Goal: Task Accomplishment & Management: Complete application form

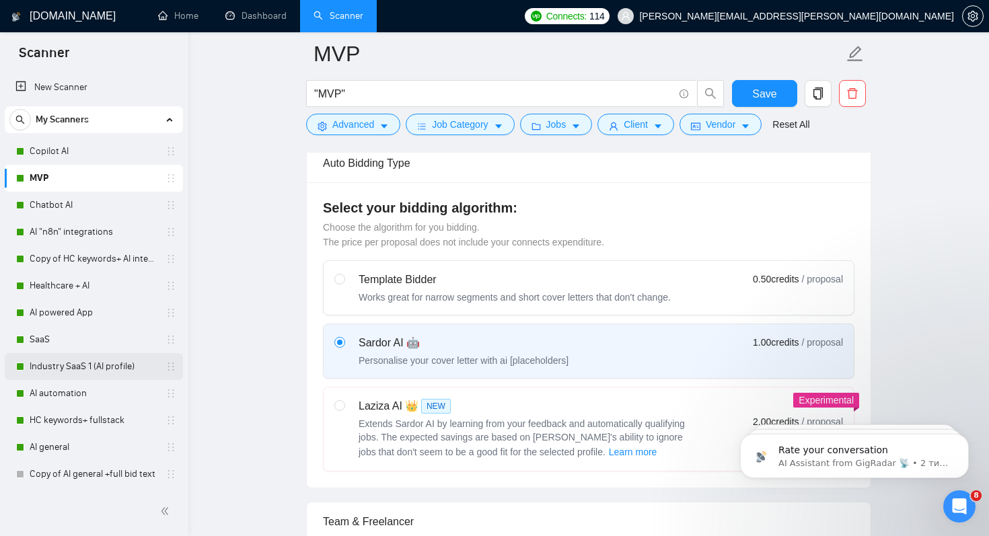
click at [75, 371] on link "Industry SaaS 1 (AI profile)" at bounding box center [94, 366] width 128 height 27
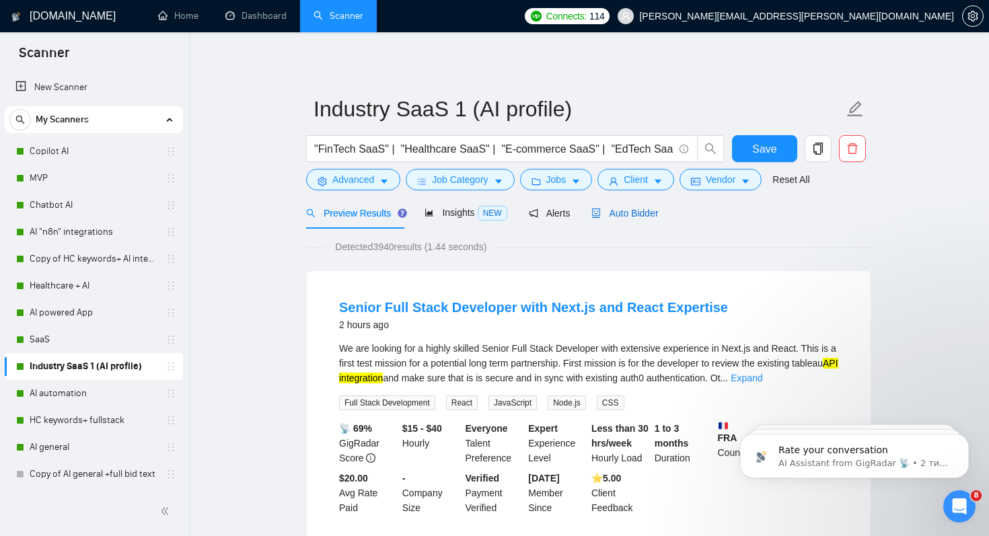
click at [639, 210] on span "Auto Bidder" at bounding box center [625, 213] width 67 height 11
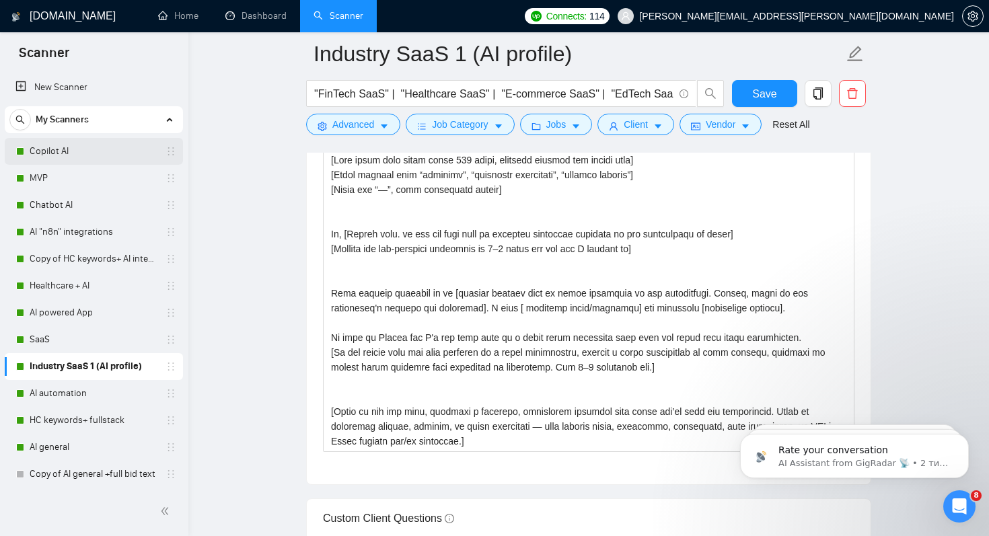
click at [58, 153] on link "Copilot AI" at bounding box center [94, 151] width 128 height 27
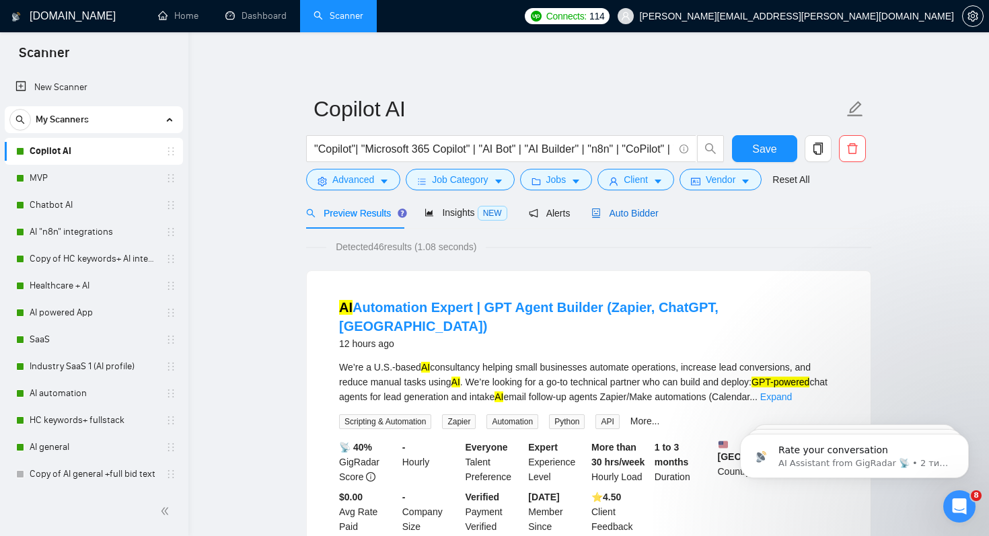
click at [647, 216] on span "Auto Bidder" at bounding box center [625, 213] width 67 height 11
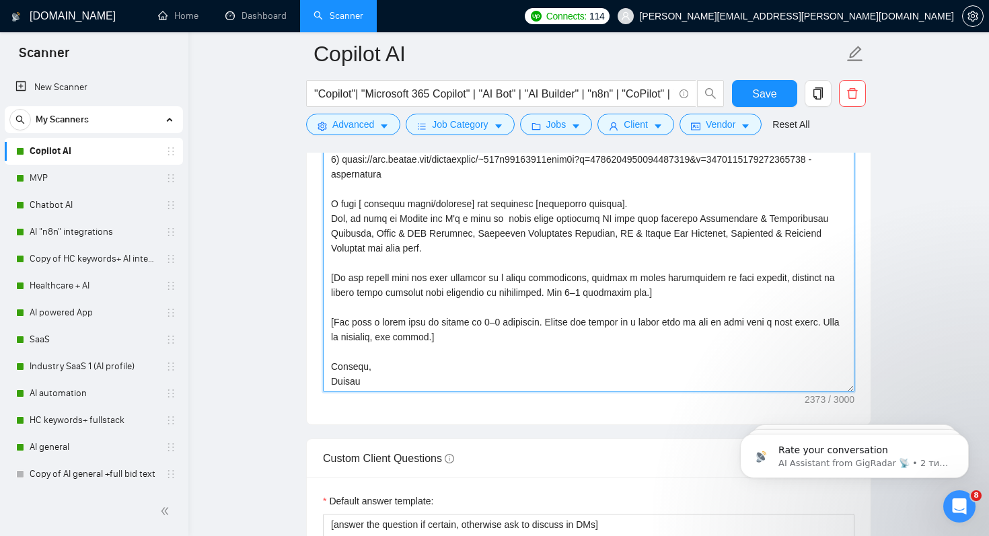
scroll to position [1676, 0]
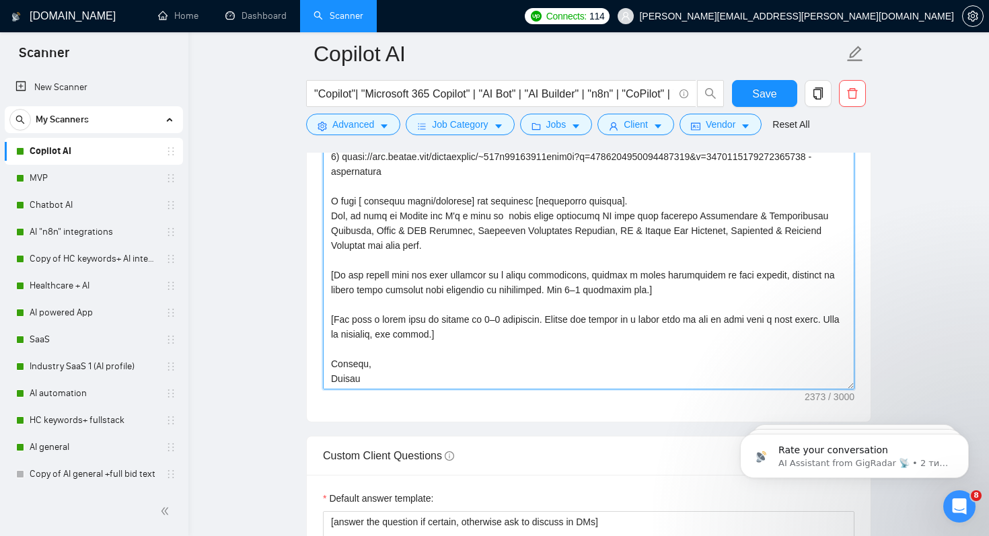
drag, startPoint x: 327, startPoint y: 329, endPoint x: 528, endPoint y: 388, distance: 208.9
click at [528, 388] on textarea "Cover letter template:" at bounding box center [589, 238] width 532 height 303
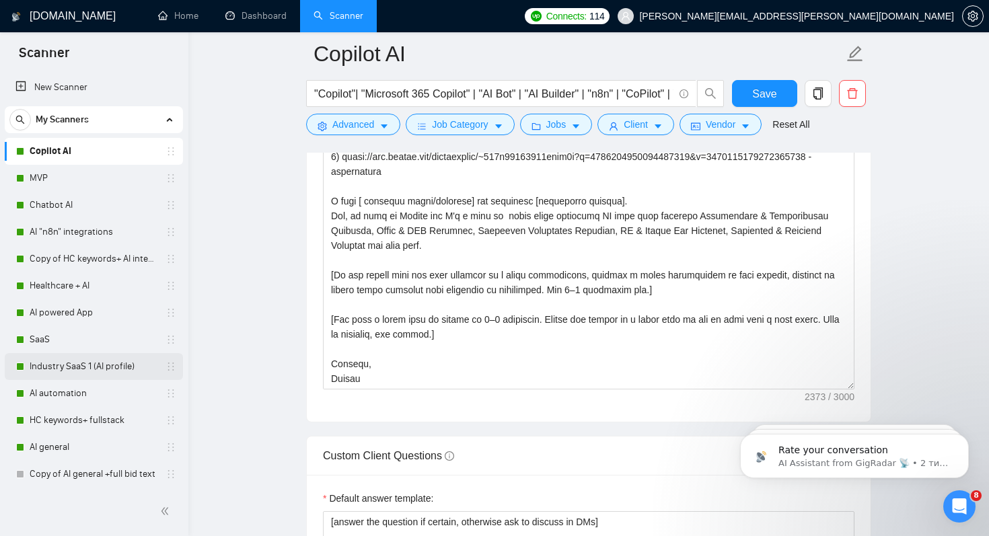
click at [93, 367] on link "Industry SaaS 1 (AI profile)" at bounding box center [94, 366] width 128 height 27
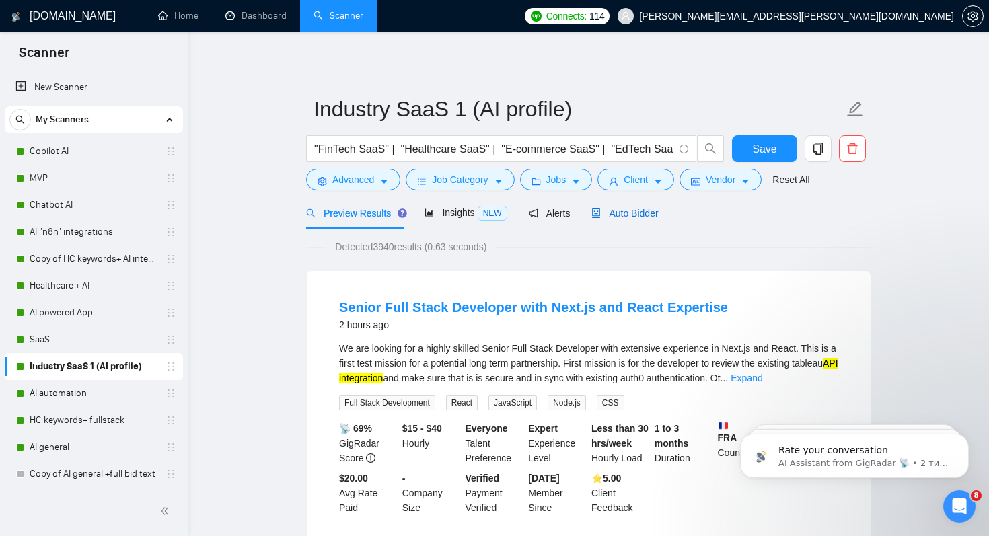
click at [641, 209] on span "Auto Bidder" at bounding box center [625, 213] width 67 height 11
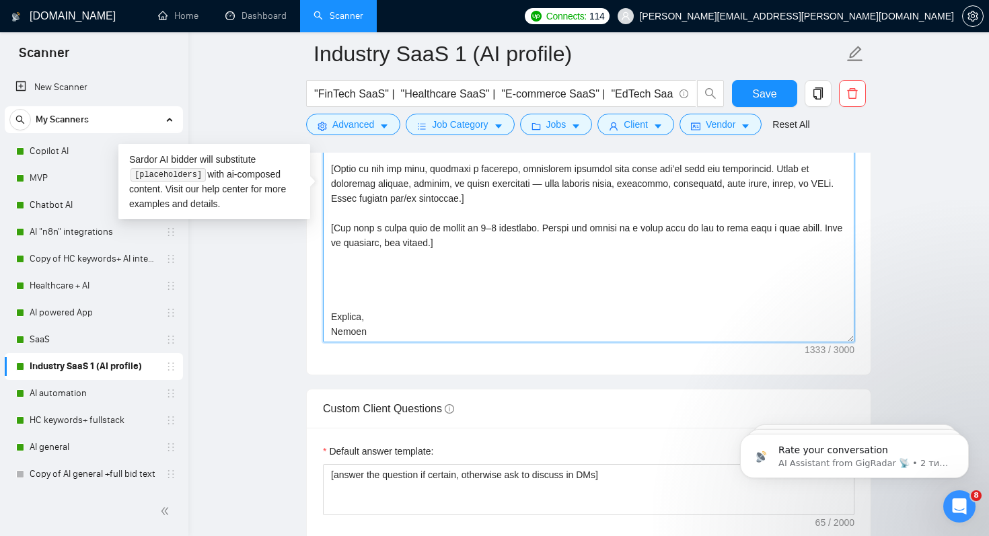
scroll to position [1737, 0]
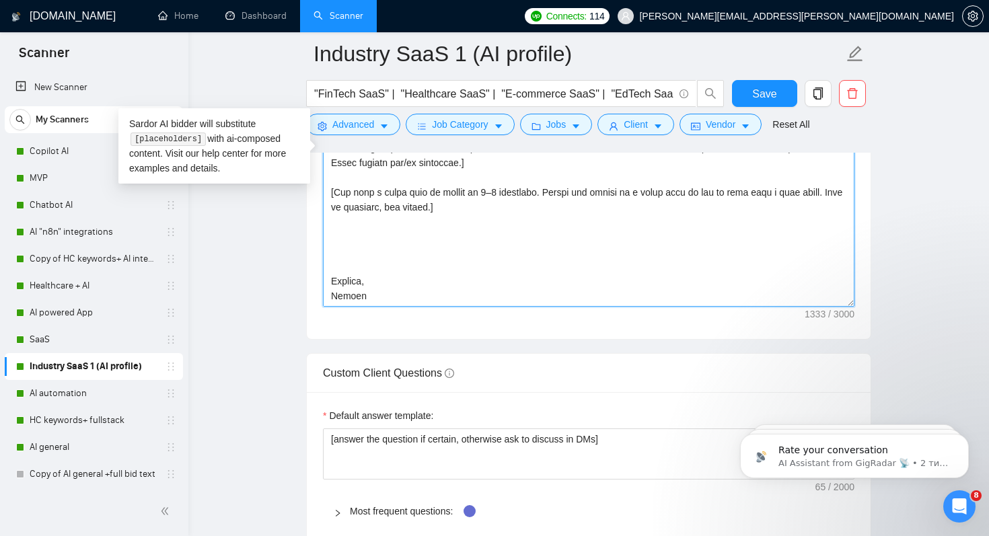
drag, startPoint x: 332, startPoint y: 197, endPoint x: 557, endPoint y: 534, distance: 405.8
click at [558, 535] on form "Auto Bidding Enabled Auto Bidding Enabled: ON Auto Bidder Schedule Auto Bidding…" at bounding box center [588, 153] width 565 height 3275
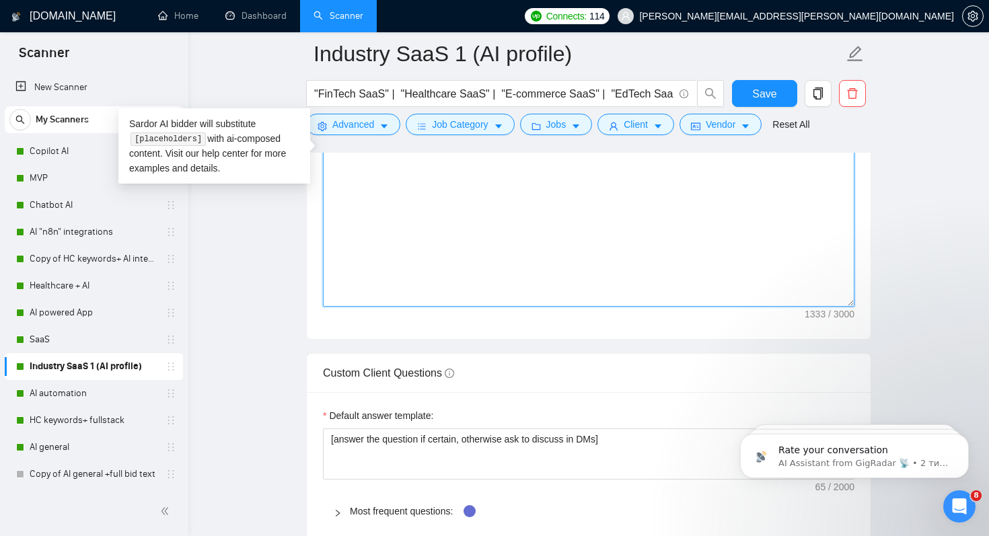
scroll to position [0, 0]
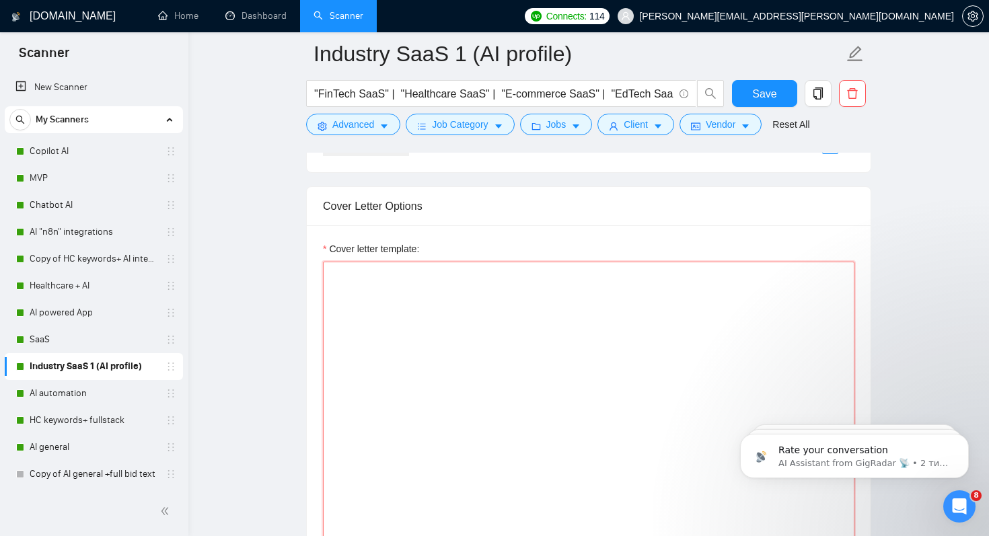
paste textarea "[Lore ipsum dolo sitam conse 208 adipi, elitsedd eiusmod tem incidi utla] [Etdo…"
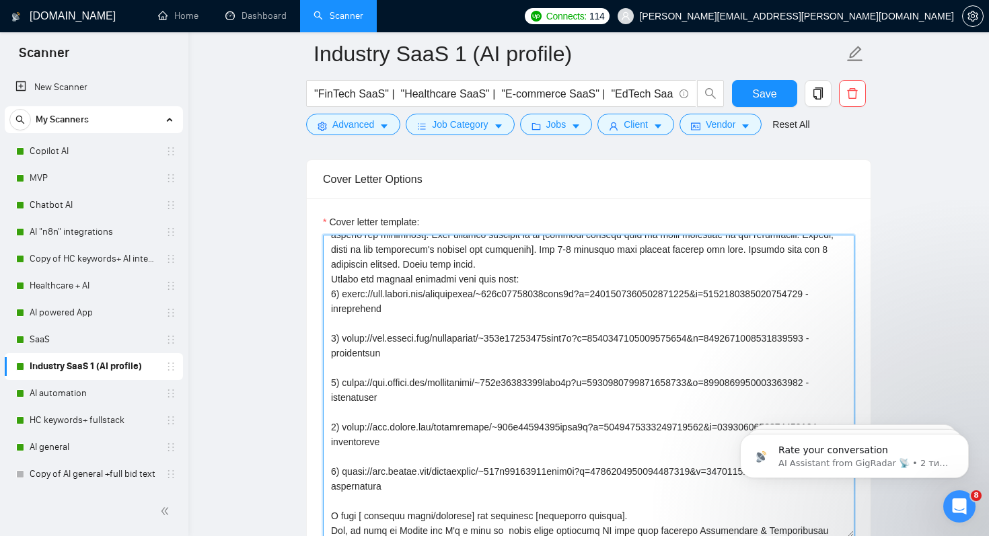
scroll to position [221, 0]
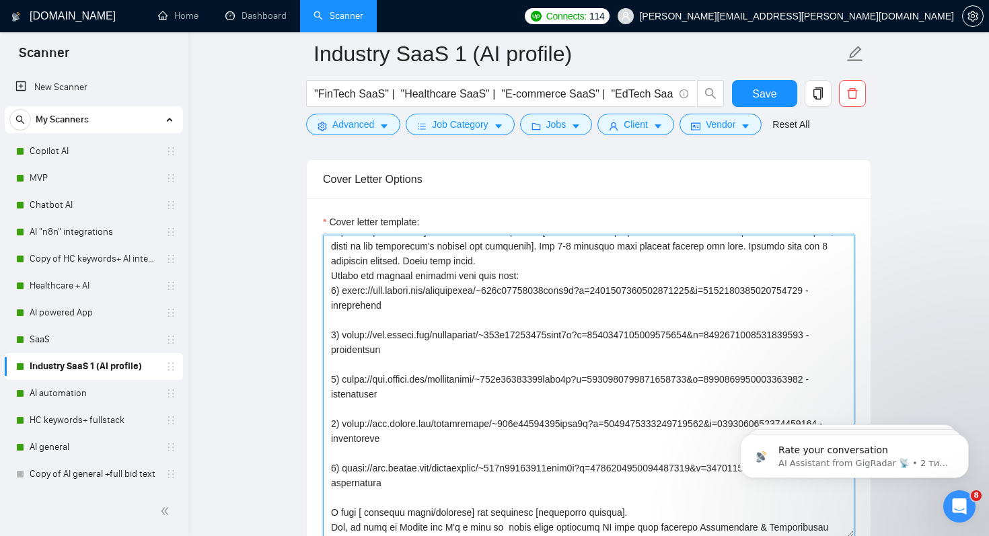
click at [514, 290] on textarea "Cover letter template:" at bounding box center [589, 386] width 532 height 303
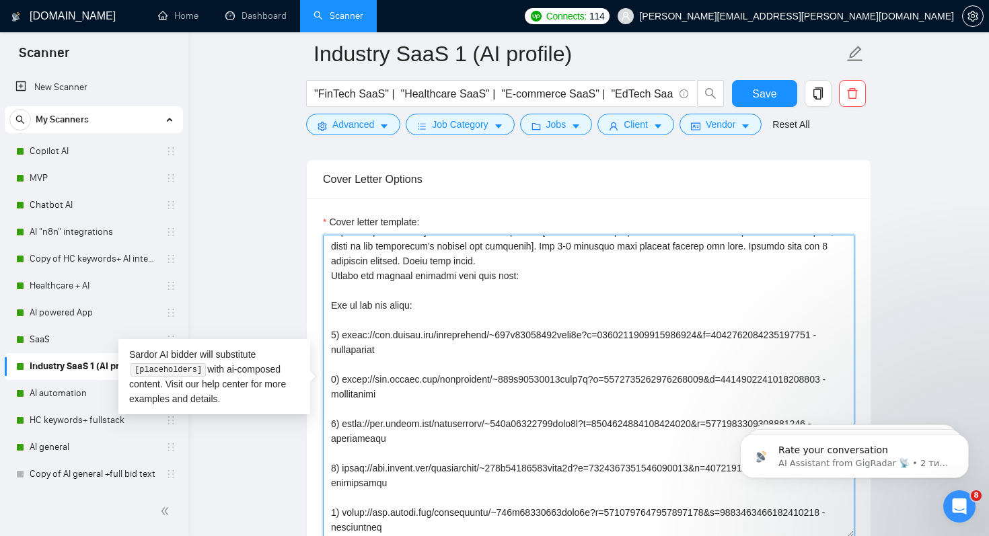
paste textarea "[URL][DOMAIN_NAME]"
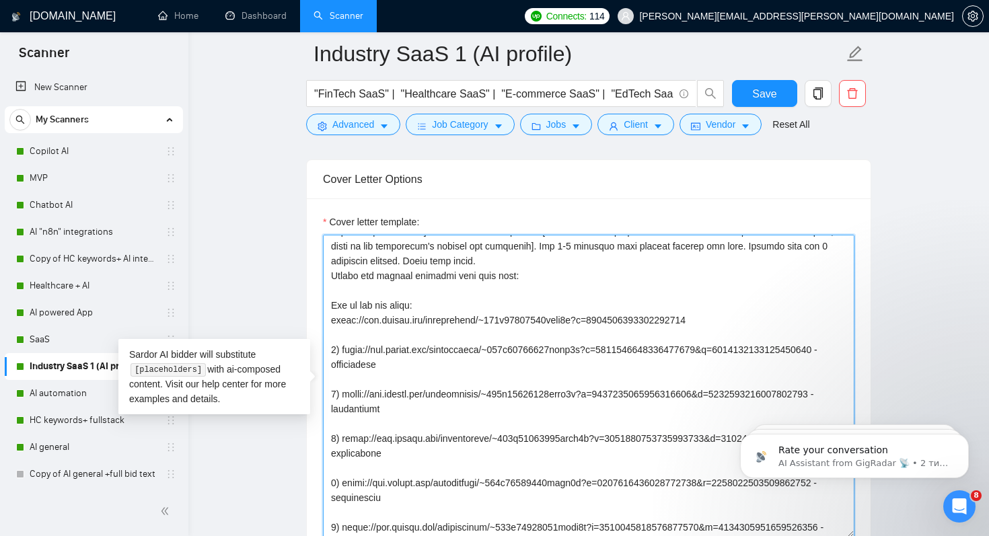
drag, startPoint x: 332, startPoint y: 316, endPoint x: 740, endPoint y: 340, distance: 408.6
click at [740, 340] on textarea "Cover letter template:" at bounding box center [589, 386] width 532 height 303
type textarea "[Lore ipsum dolo sitam conse 716 adipi, elitsedd eiusmod tem incidi utla] [Etdo…"
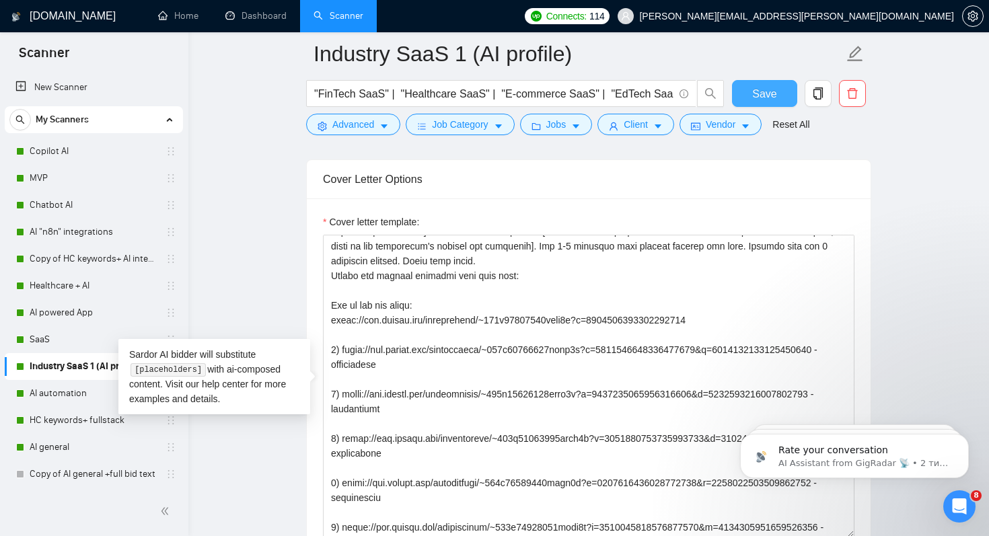
click at [780, 90] on button "Save" at bounding box center [764, 93] width 65 height 27
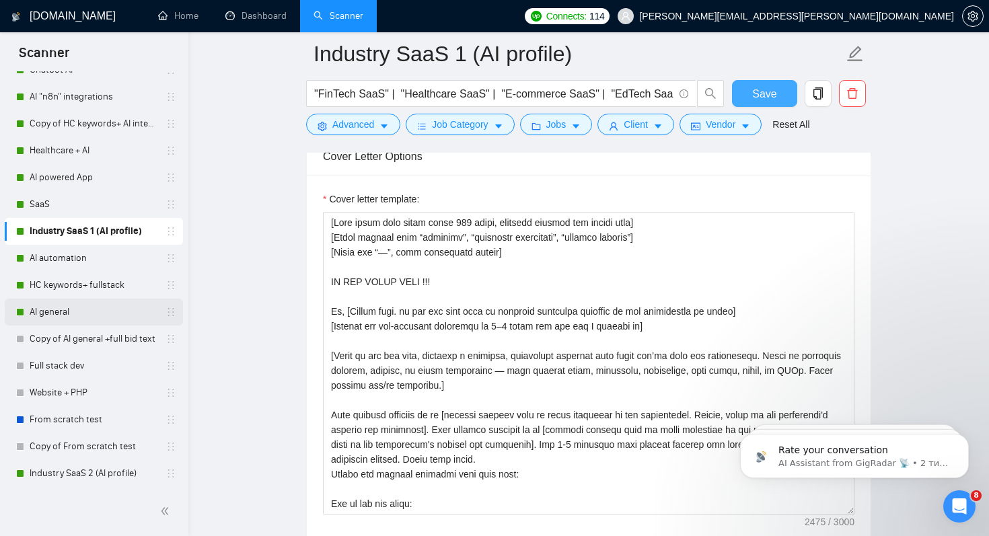
scroll to position [1531, 0]
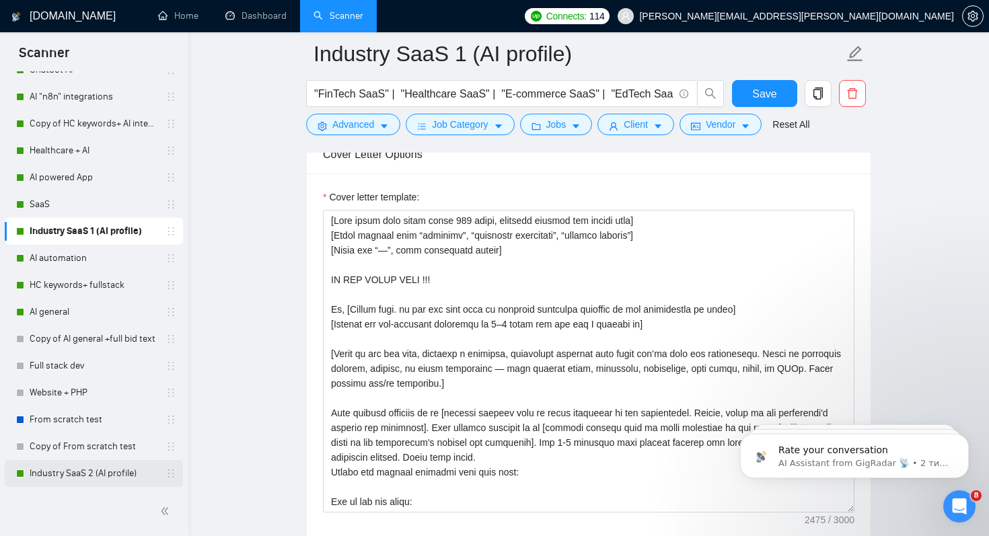
click at [87, 471] on link "Industry SaaS 2 (AI profile)" at bounding box center [94, 473] width 128 height 27
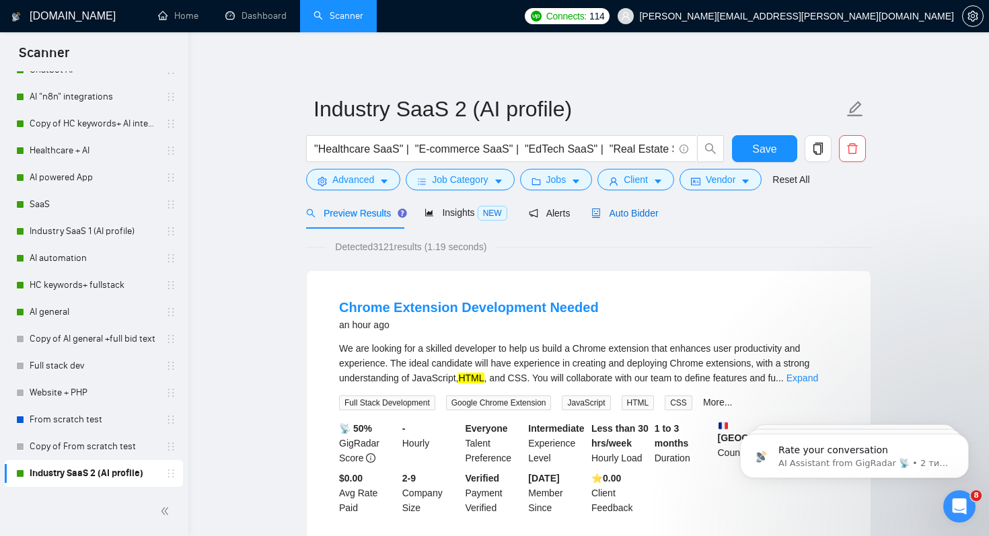
click at [622, 209] on span "Auto Bidder" at bounding box center [625, 213] width 67 height 11
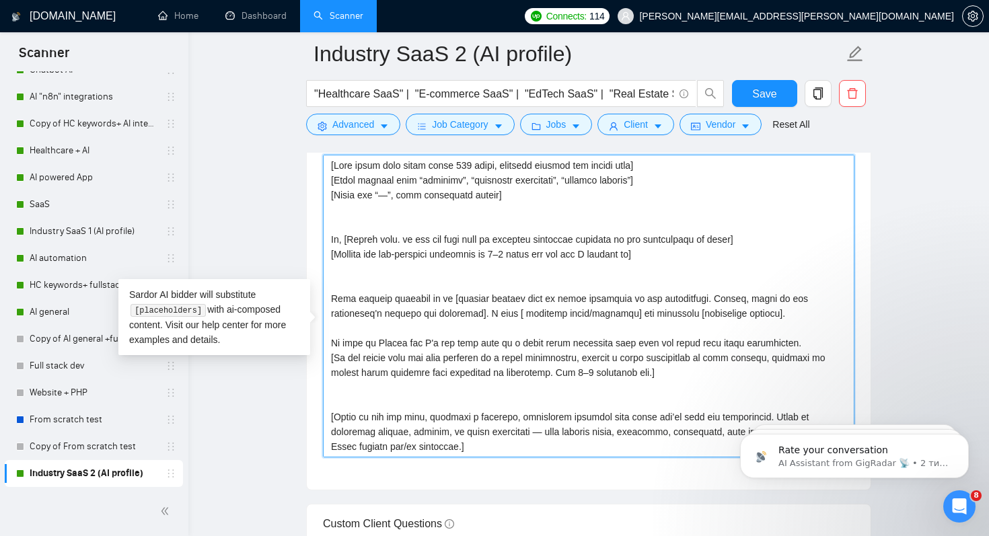
scroll to position [163, 0]
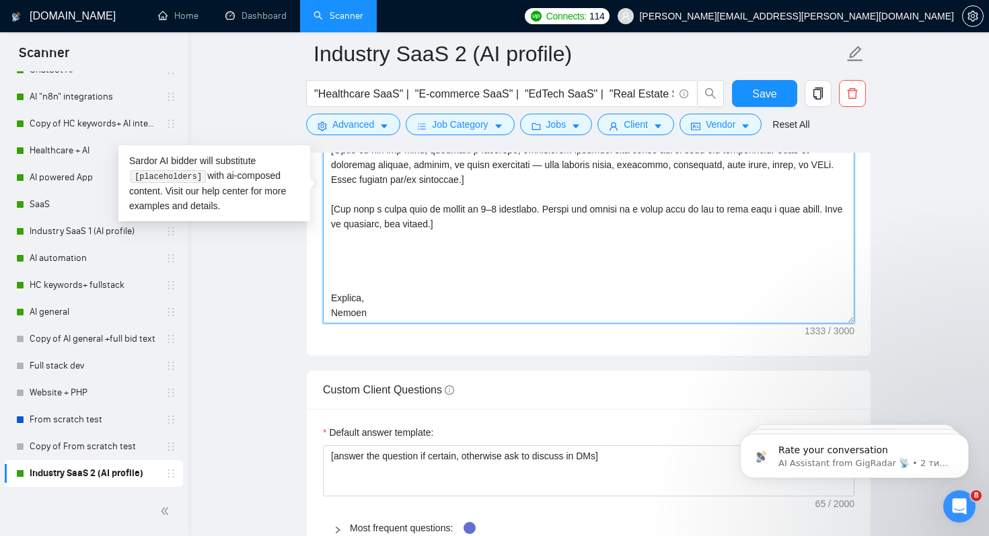
drag, startPoint x: 330, startPoint y: 200, endPoint x: 738, endPoint y: 536, distance: 527.8
click at [738, 536] on form "Auto Bidding Enabled Auto Bidding Enabled: ON Auto Bidder Schedule Auto Bidding…" at bounding box center [588, 170] width 565 height 3275
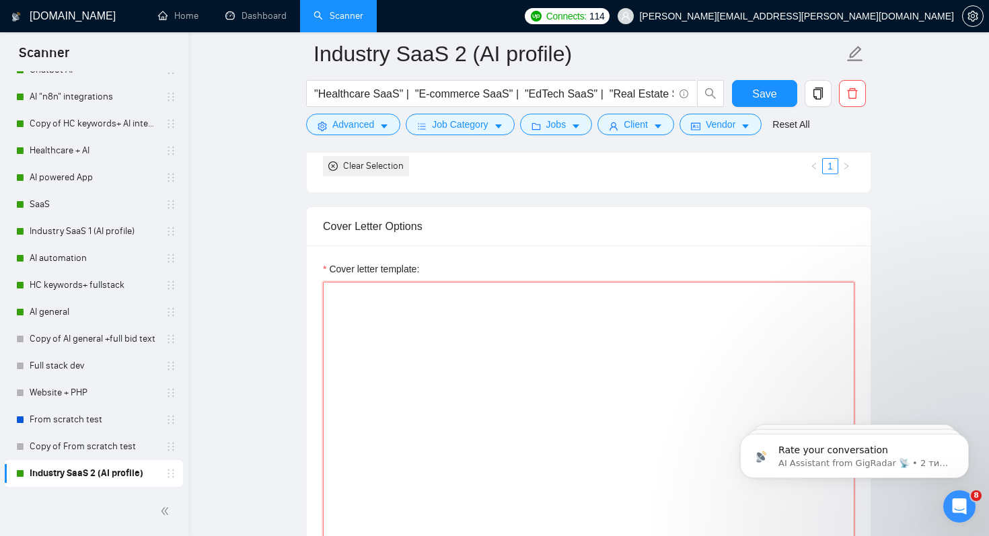
scroll to position [1431, 0]
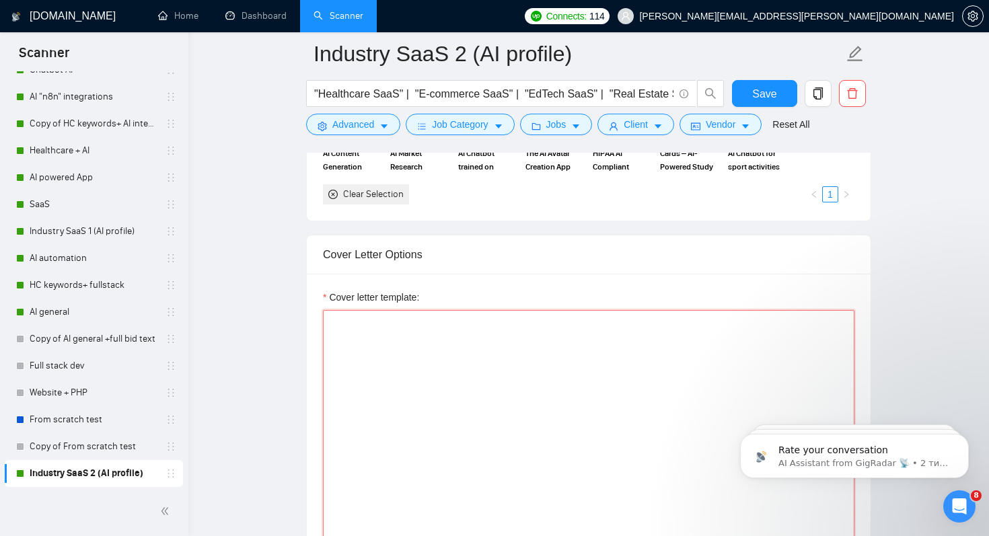
click at [347, 345] on textarea "Cover letter template:" at bounding box center [589, 461] width 532 height 303
paste textarea "One of our new stuff: [URL][DOMAIN_NAME]"
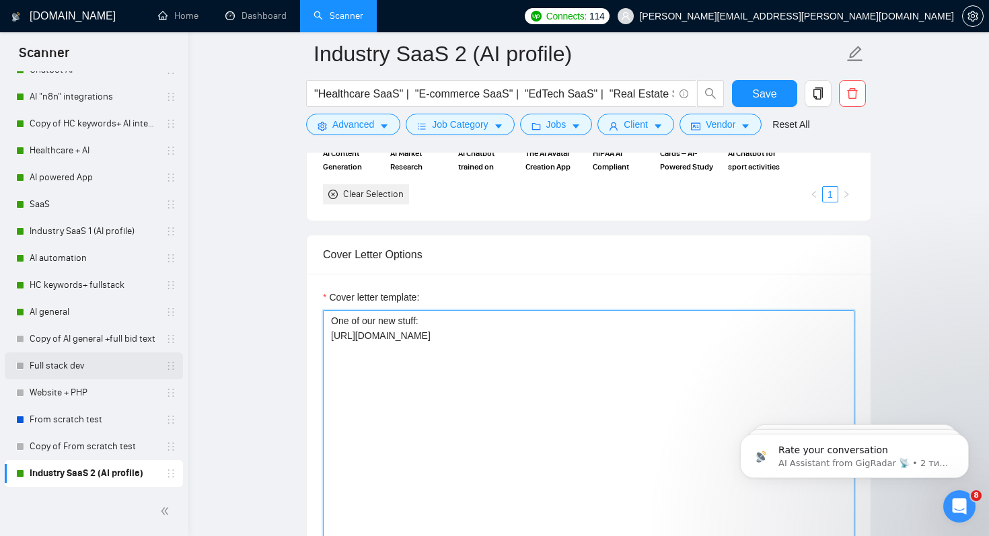
scroll to position [106, 0]
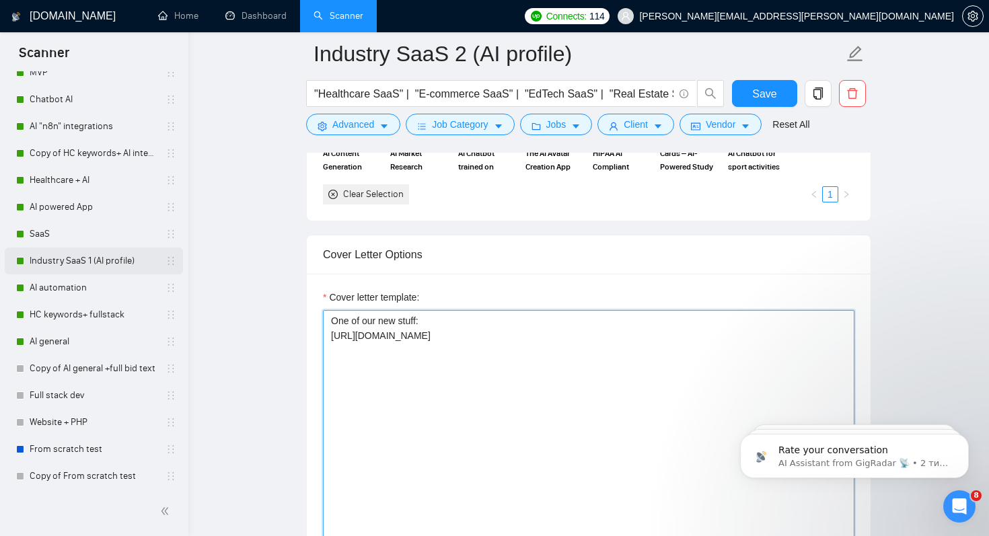
type textarea "One of our new stuff: [URL][DOMAIN_NAME]"
click at [118, 250] on link "Industry SaaS 1 (AI profile)" at bounding box center [94, 261] width 128 height 27
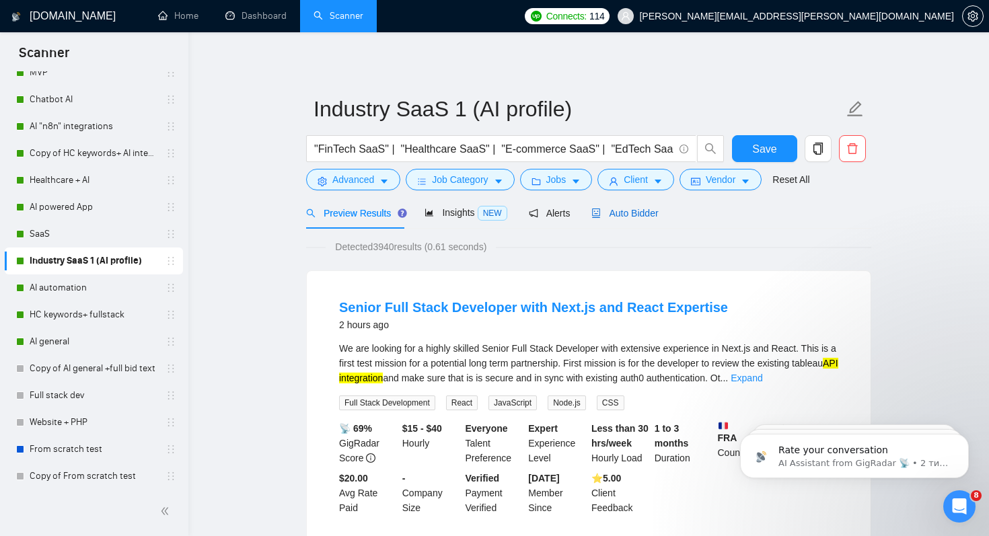
click at [633, 214] on span "Auto Bidder" at bounding box center [625, 213] width 67 height 11
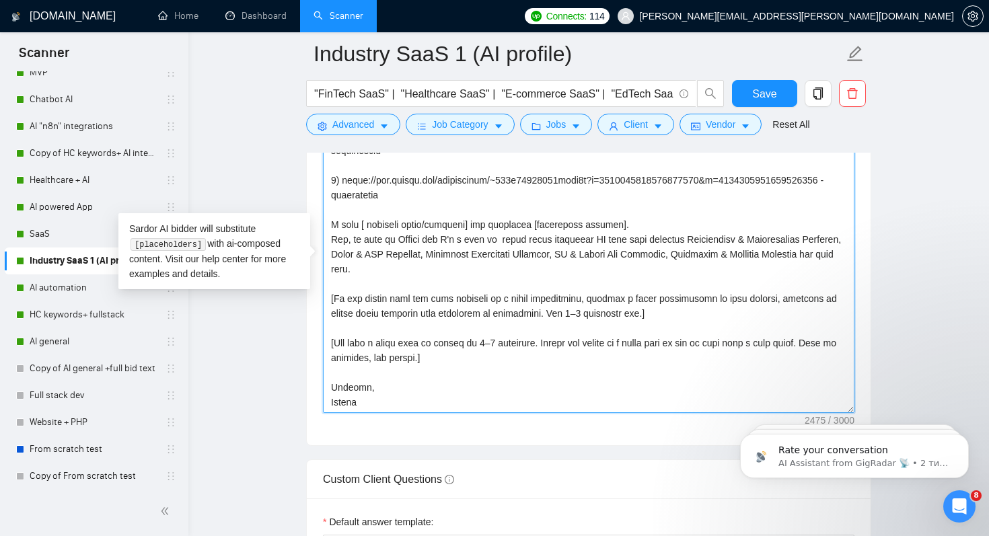
scroll to position [1681, 0]
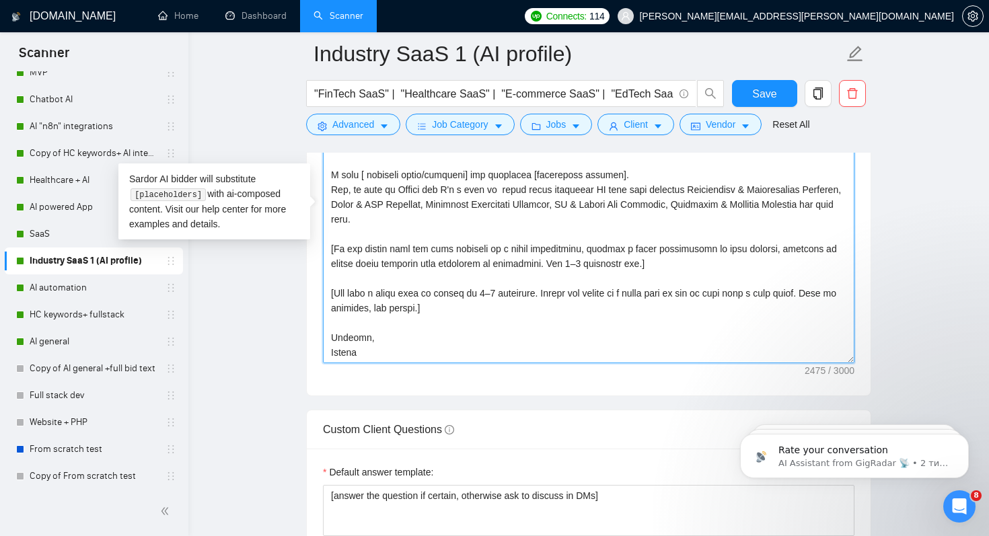
drag, startPoint x: 327, startPoint y: 215, endPoint x: 548, endPoint y: 536, distance: 389.6
click at [548, 536] on form "Auto Bidding Enabled Auto Bidding Enabled: ON Auto Bidder Schedule Auto Bidding…" at bounding box center [588, 209] width 565 height 3275
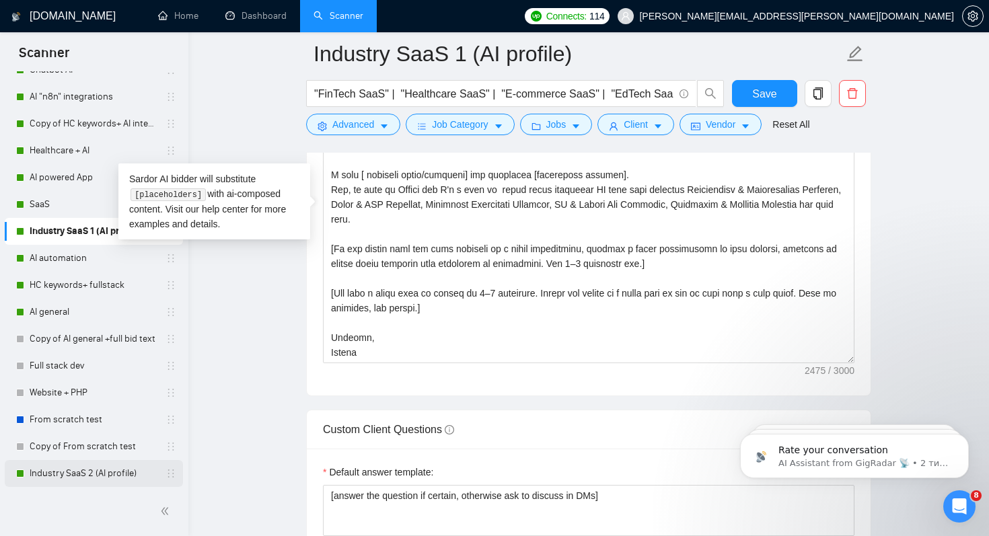
click at [49, 472] on link "Industry SaaS 2 (AI profile)" at bounding box center [94, 473] width 128 height 27
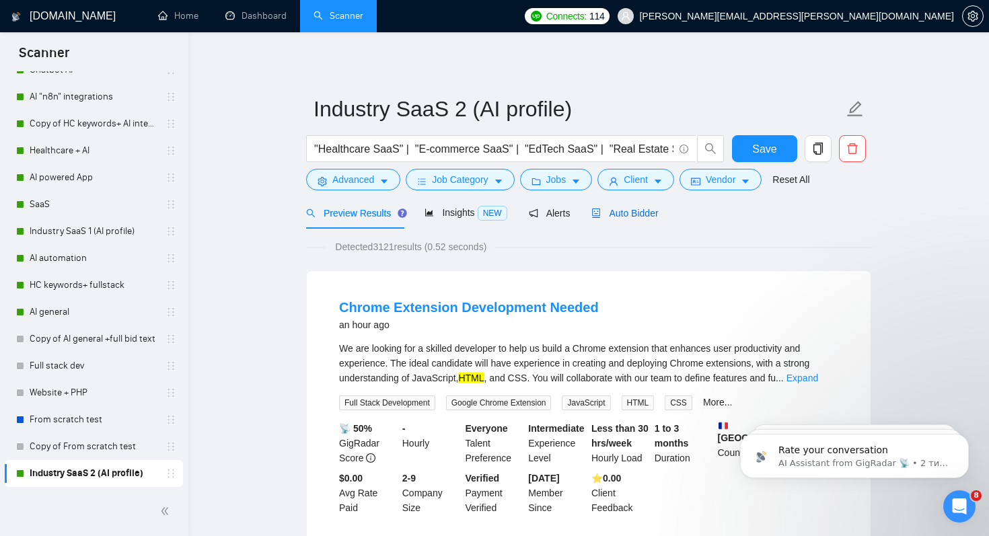
click at [641, 208] on span "Auto Bidder" at bounding box center [625, 213] width 67 height 11
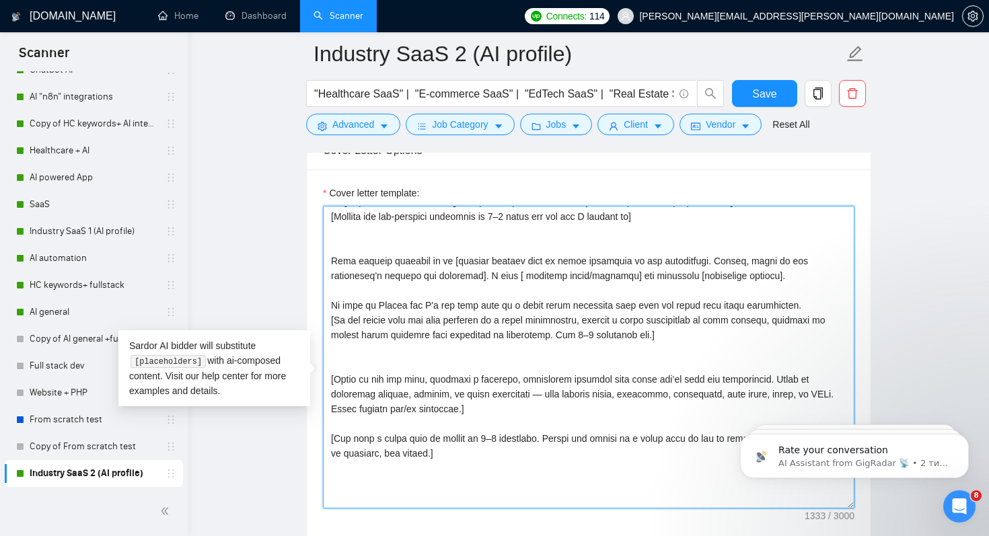
scroll to position [163, 0]
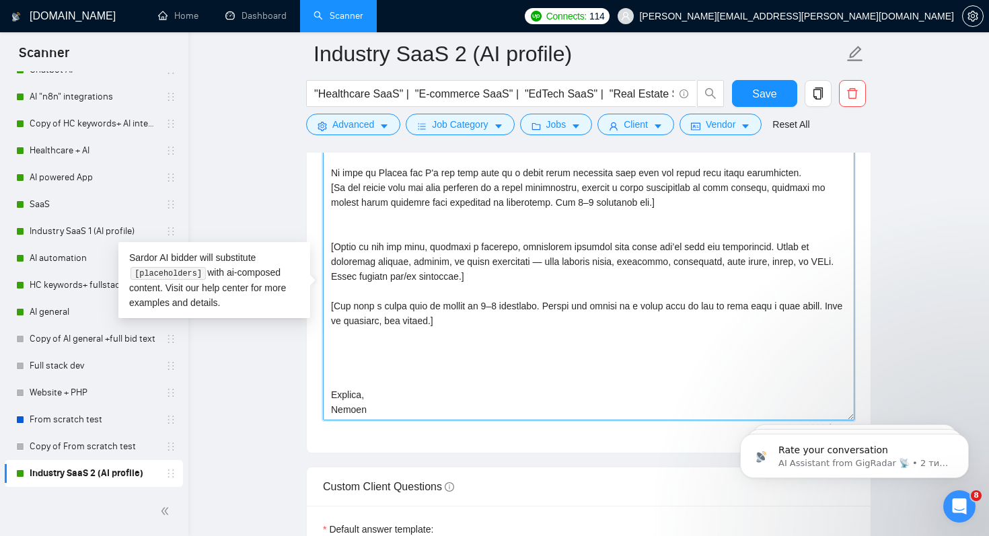
drag, startPoint x: 332, startPoint y: 246, endPoint x: 510, endPoint y: 535, distance: 340.0
click at [511, 536] on form "Auto Bidding Enabled Auto Bidding Enabled: ON Auto Bidder Schedule Auto Bidding…" at bounding box center [588, 267] width 565 height 3275
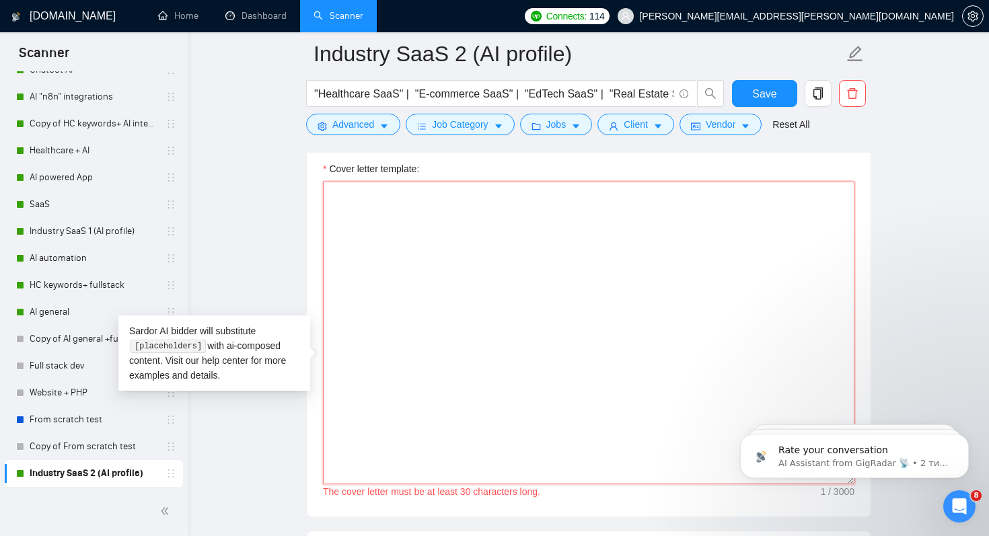
scroll to position [1541, 0]
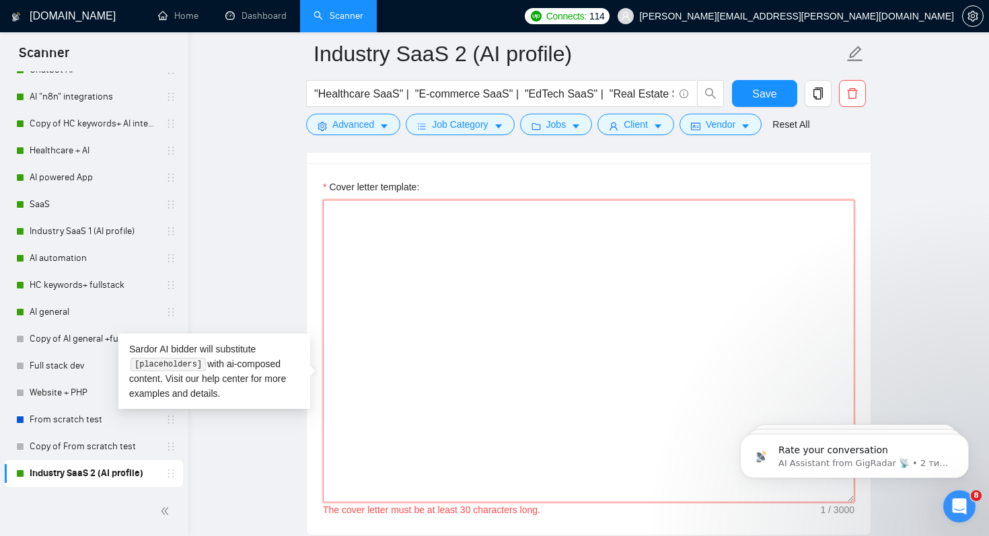
paste textarea "[Lore ipsum dolo sitam conse 716 adipi, elitsedd eiusmod tem incidi utla] [Etdo…"
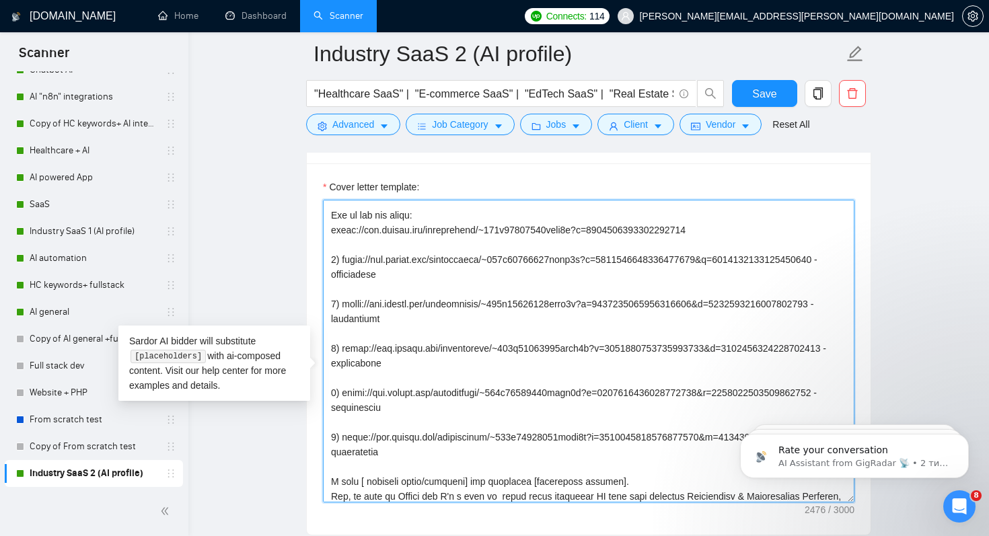
scroll to position [231, 0]
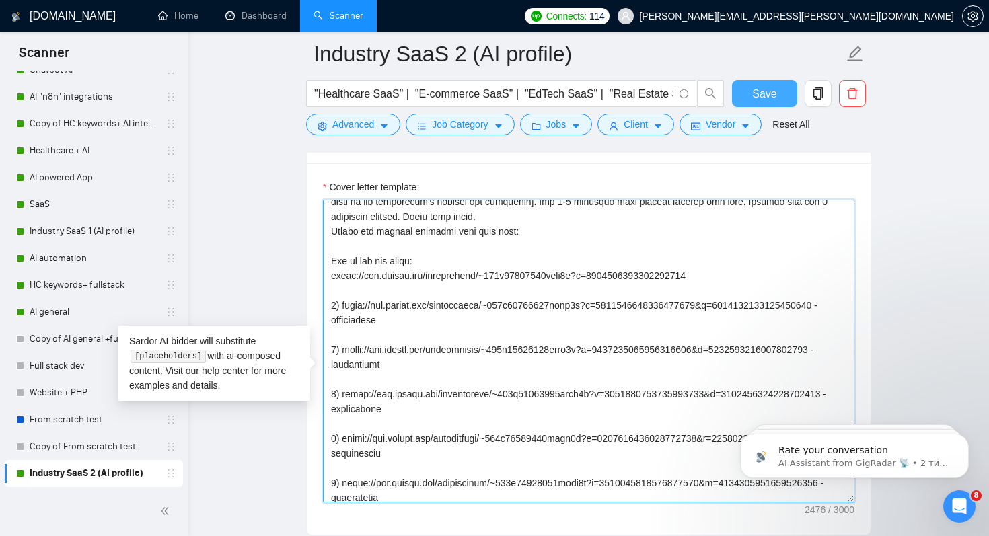
type textarea "[Lore ipsum dolo sitam conse 407 adipi, elitsedd eiusmod tem incidi utla] [Etdo…"
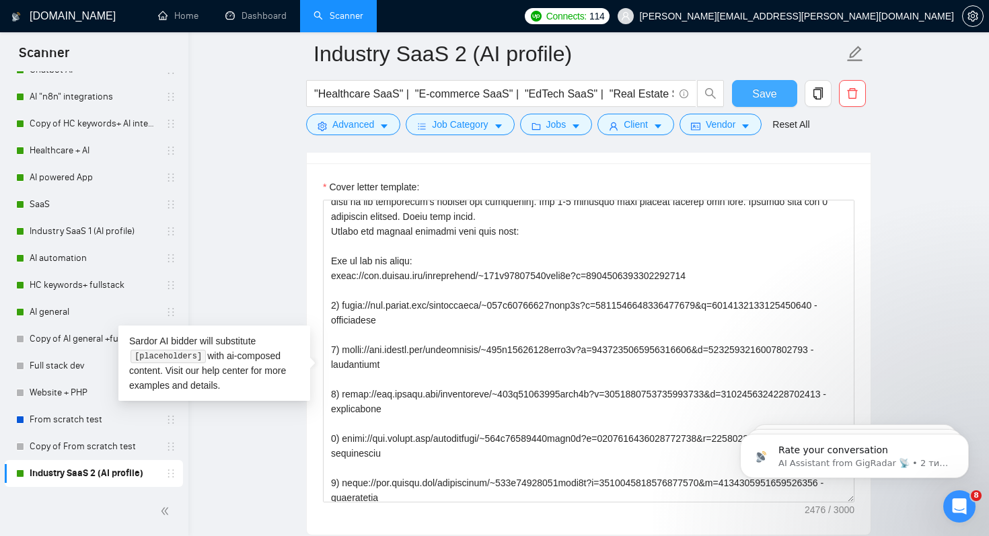
click at [773, 90] on span "Save" at bounding box center [764, 93] width 24 height 17
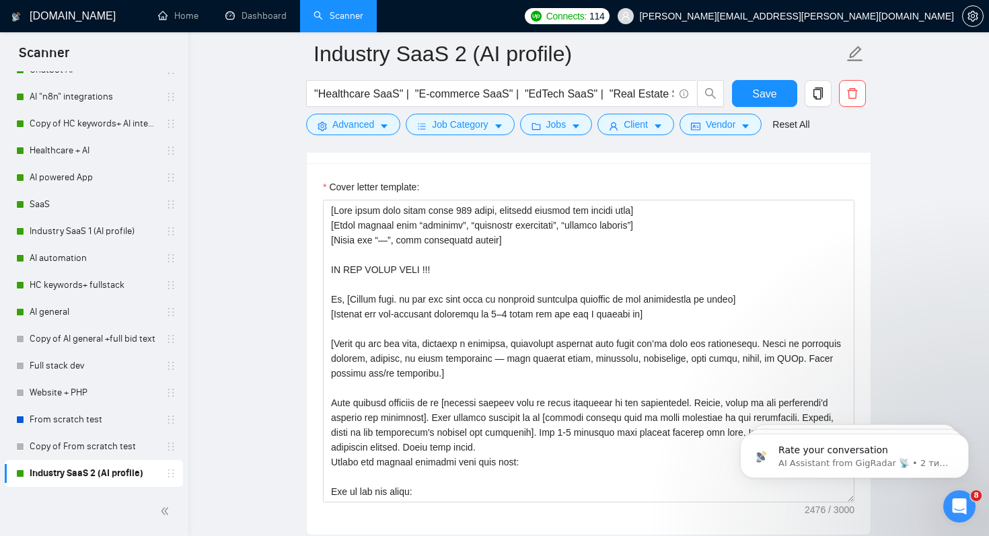
drag, startPoint x: 40, startPoint y: 477, endPoint x: 0, endPoint y: 255, distance: 225.8
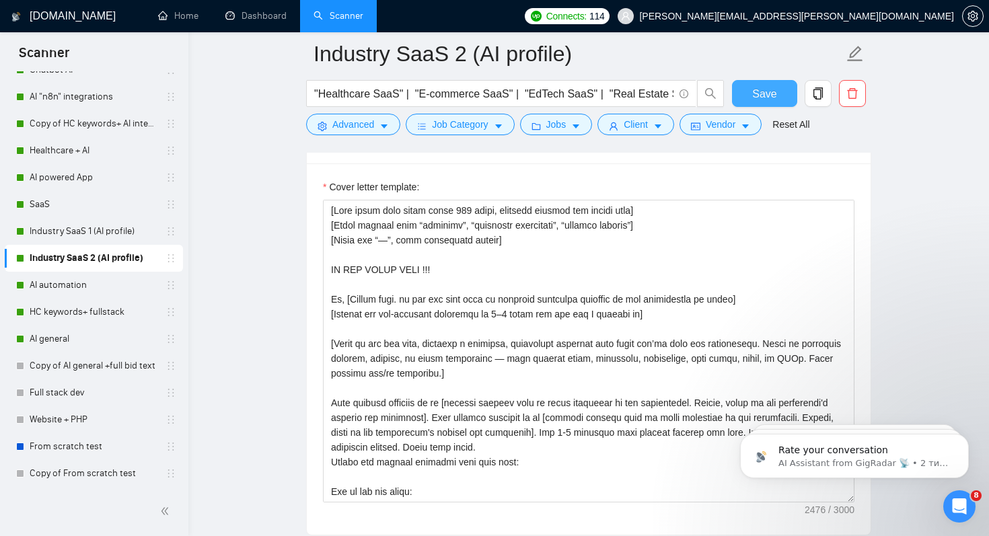
click at [781, 88] on button "Save" at bounding box center [764, 93] width 65 height 27
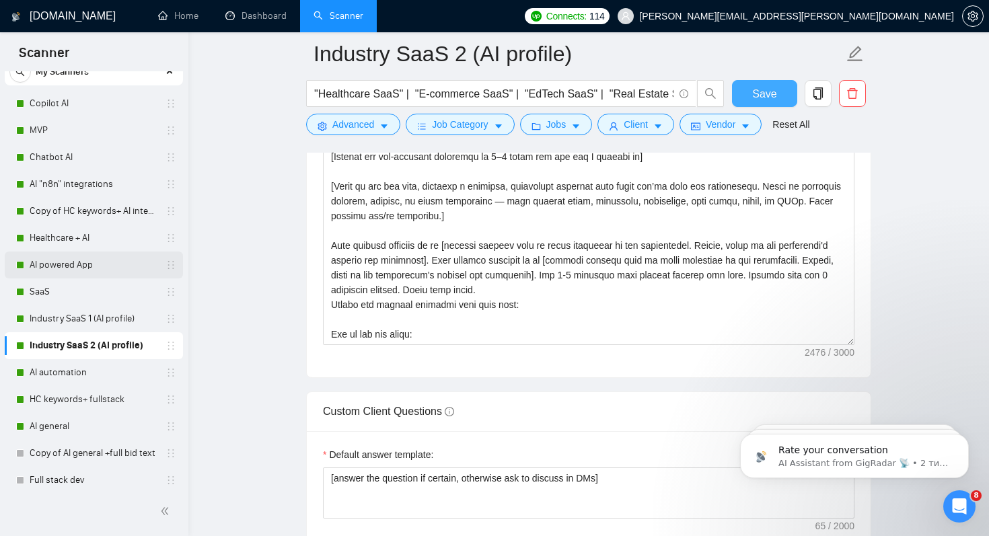
scroll to position [47, 0]
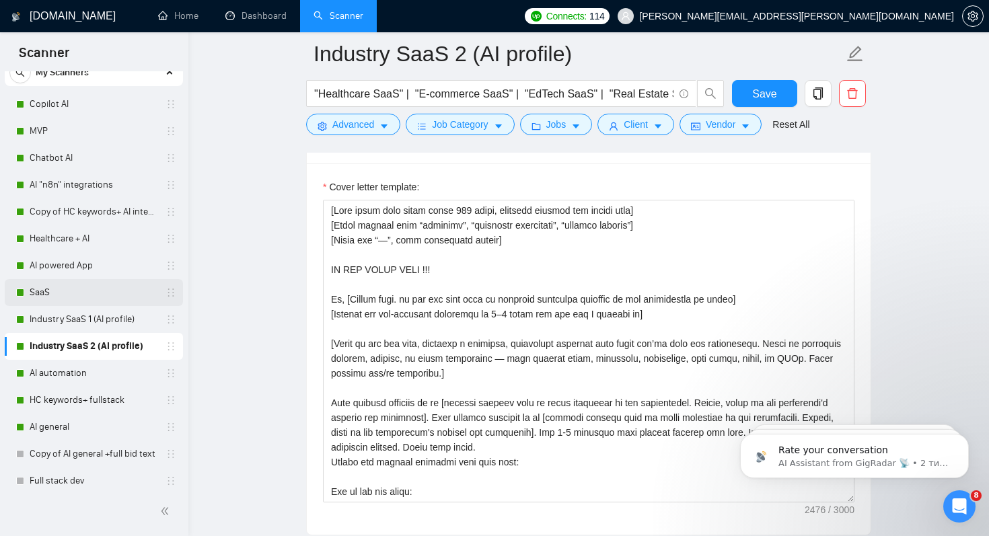
click at [47, 286] on link "SaaS" at bounding box center [94, 292] width 128 height 27
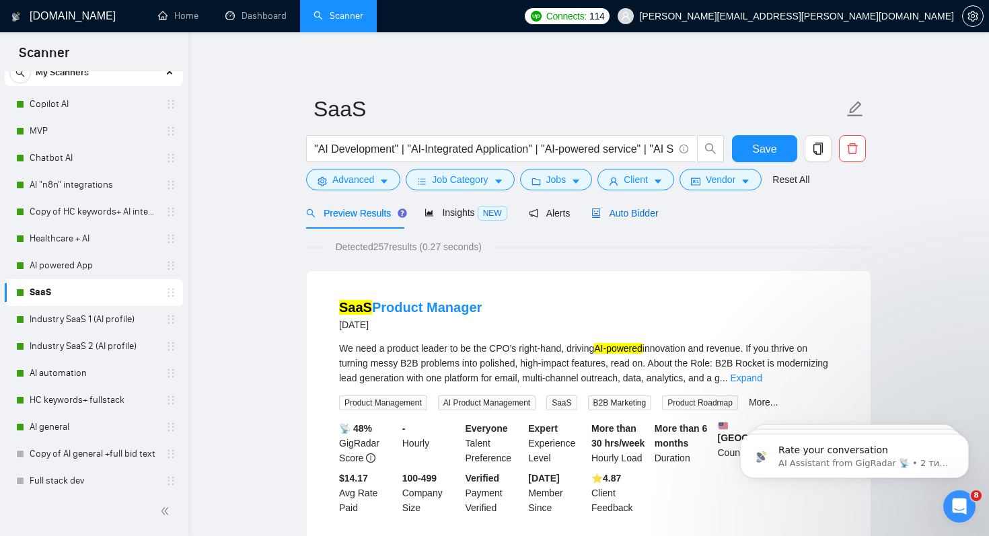
click at [631, 210] on span "Auto Bidder" at bounding box center [625, 213] width 67 height 11
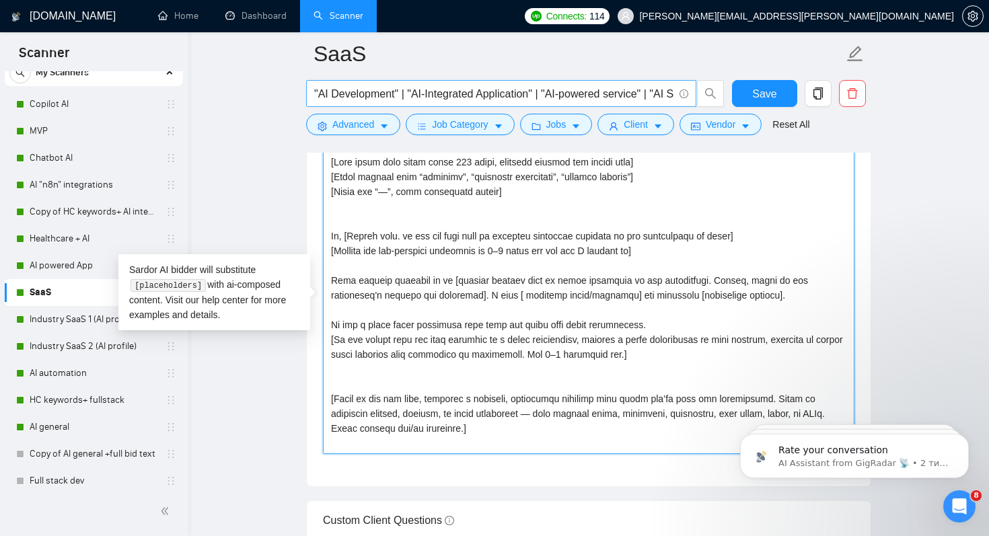
drag, startPoint x: 372, startPoint y: 445, endPoint x: 343, endPoint y: 92, distance: 354.5
click at [343, 92] on div "SaaS "AI Development" | "AI-Integrated Application" | "AI-powered service" | "A…" at bounding box center [588, 400] width 565 height 3915
paste textarea "LO IPS DOLOR SITA !!! Co, [Adipis elit. se doe tem inci utla et dolorema aliqua…"
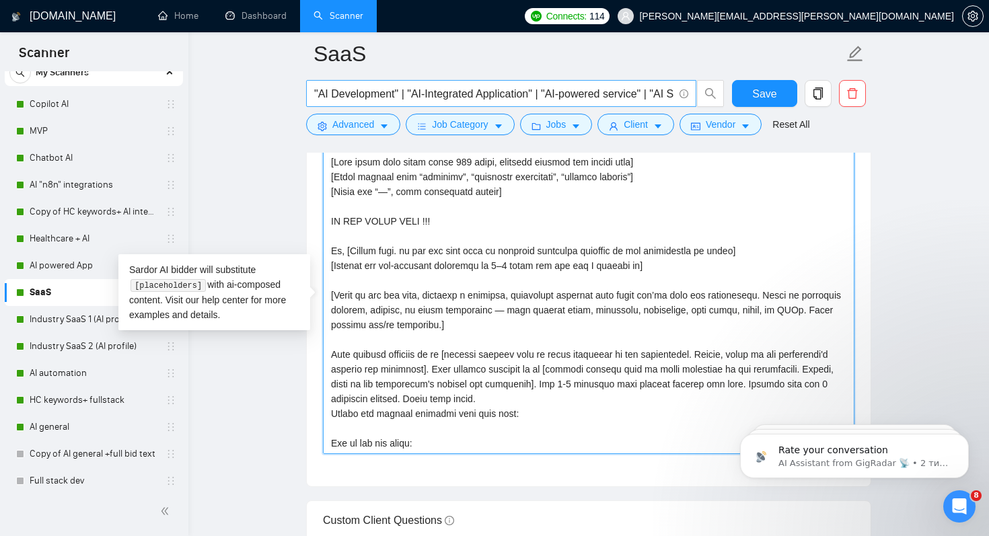
scroll to position [469, 0]
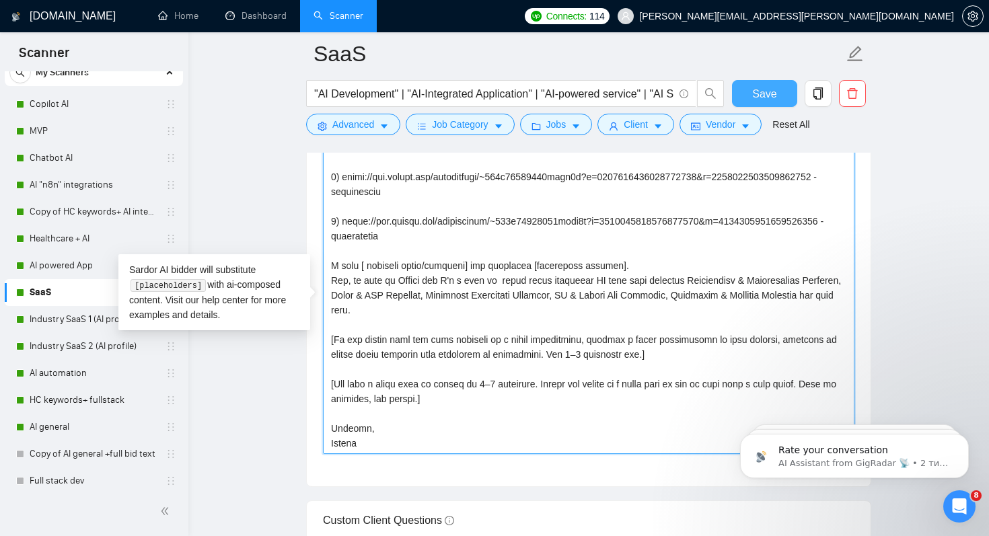
type textarea "[Lore ipsum dolo sitam conse 716 adipi, elitsedd eiusmod tem incidi utla] [Etdo…"
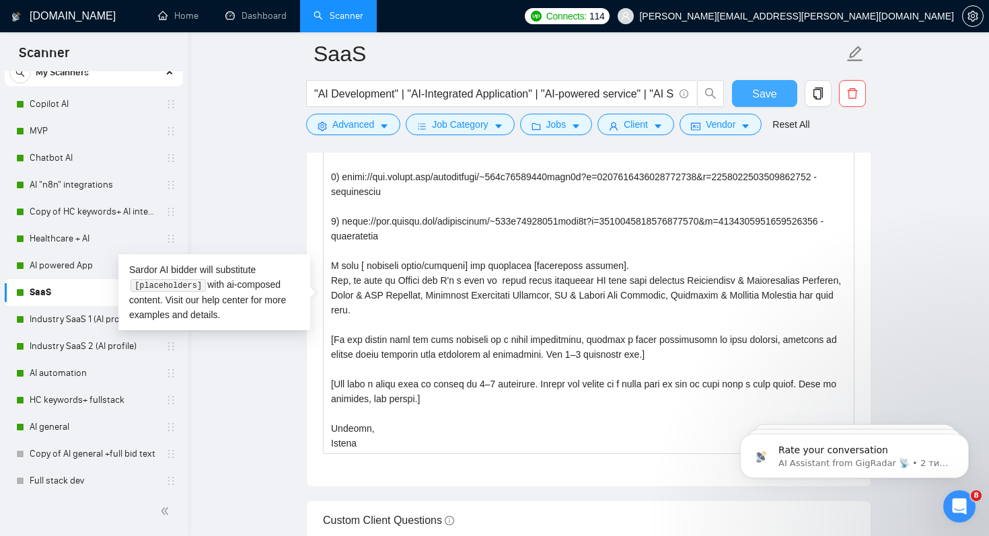
click at [777, 92] on button "Save" at bounding box center [764, 93] width 65 height 27
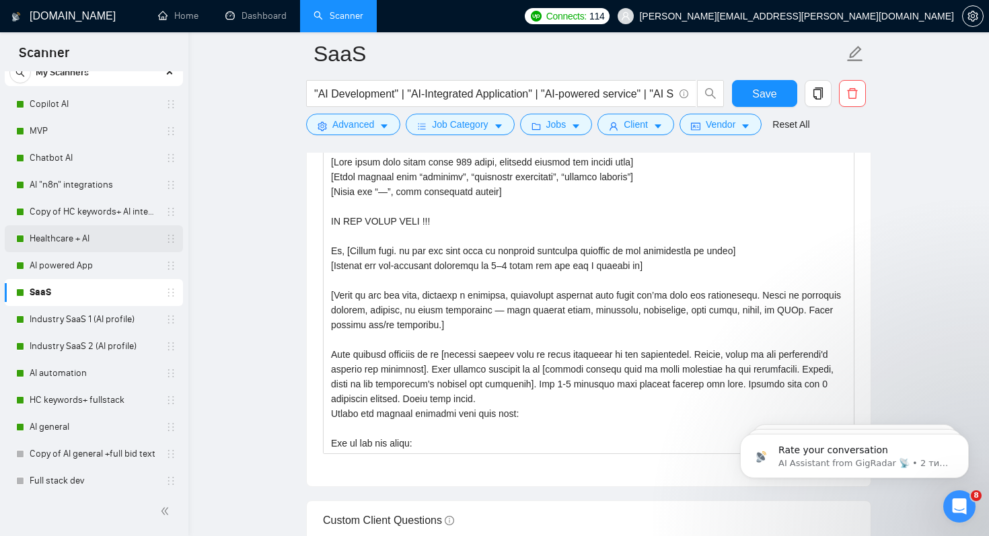
click at [75, 234] on link "Healthcare + AI" at bounding box center [94, 238] width 128 height 27
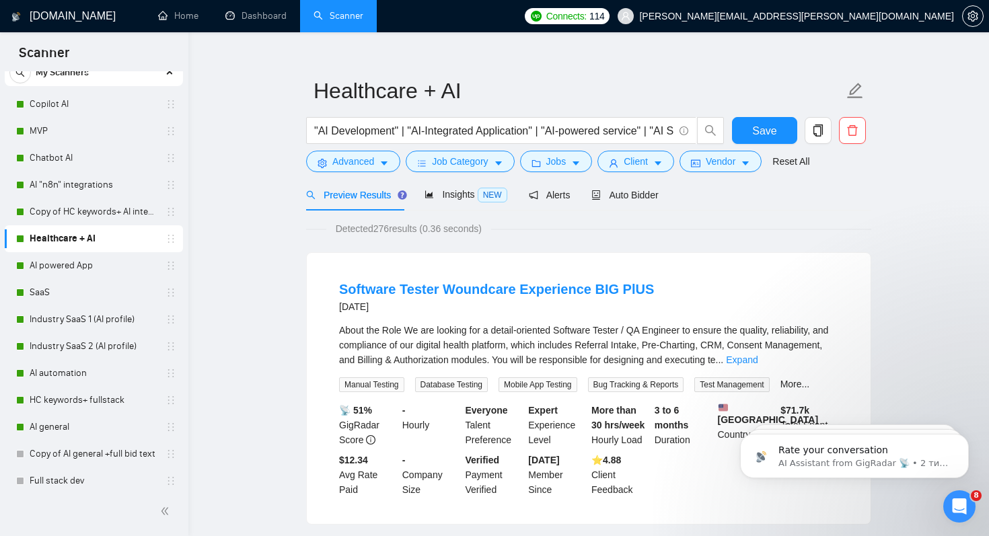
scroll to position [20, 0]
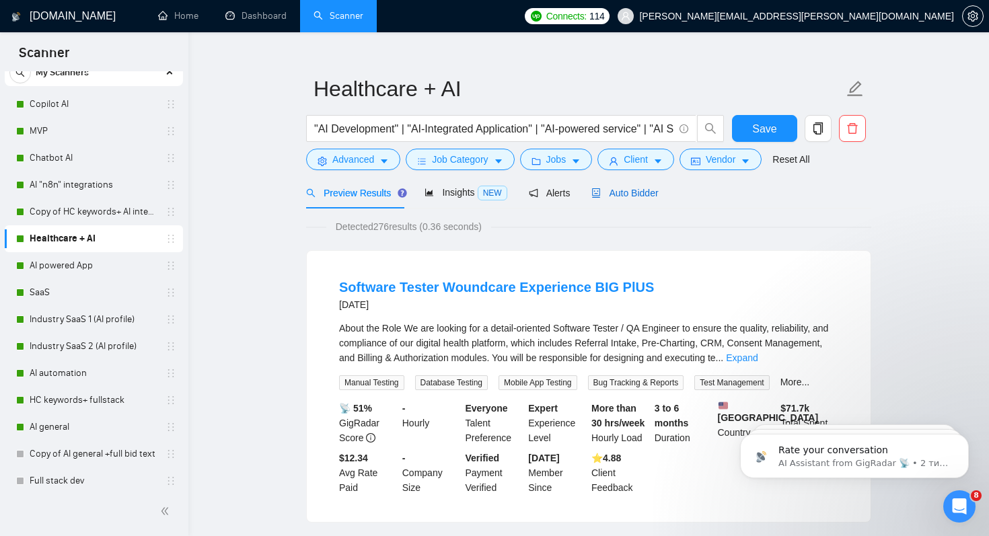
click at [642, 193] on span "Auto Bidder" at bounding box center [625, 193] width 67 height 11
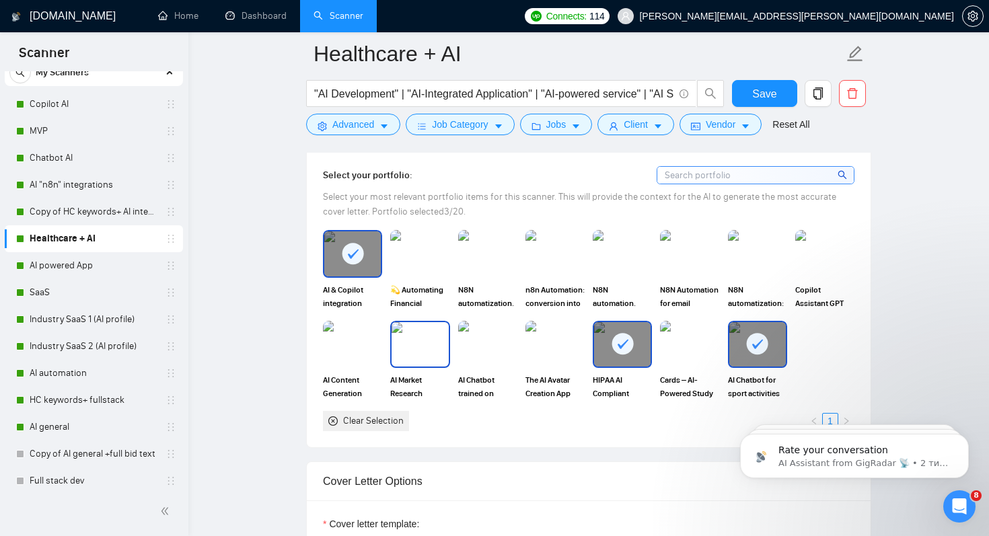
scroll to position [1195, 0]
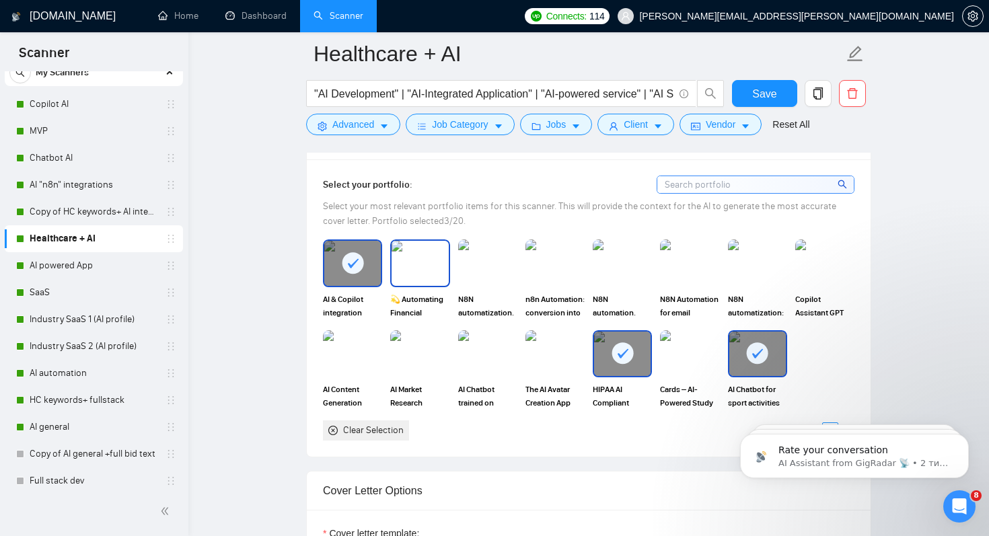
click at [416, 265] on img at bounding box center [420, 263] width 57 height 44
click at [836, 262] on img at bounding box center [825, 263] width 57 height 44
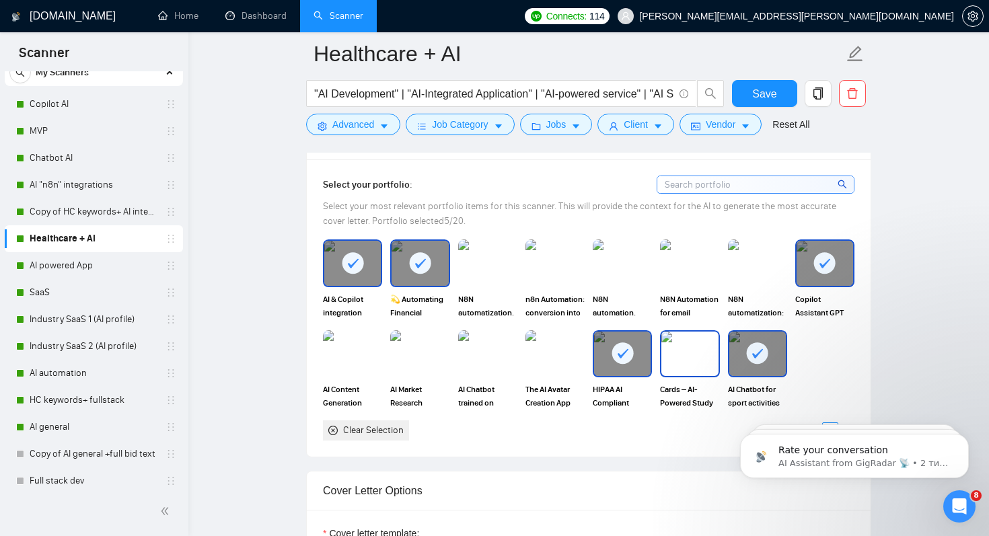
click at [701, 347] on img at bounding box center [690, 354] width 57 height 44
click at [612, 347] on icon at bounding box center [623, 354] width 22 height 22
click at [543, 346] on img at bounding box center [555, 353] width 59 height 47
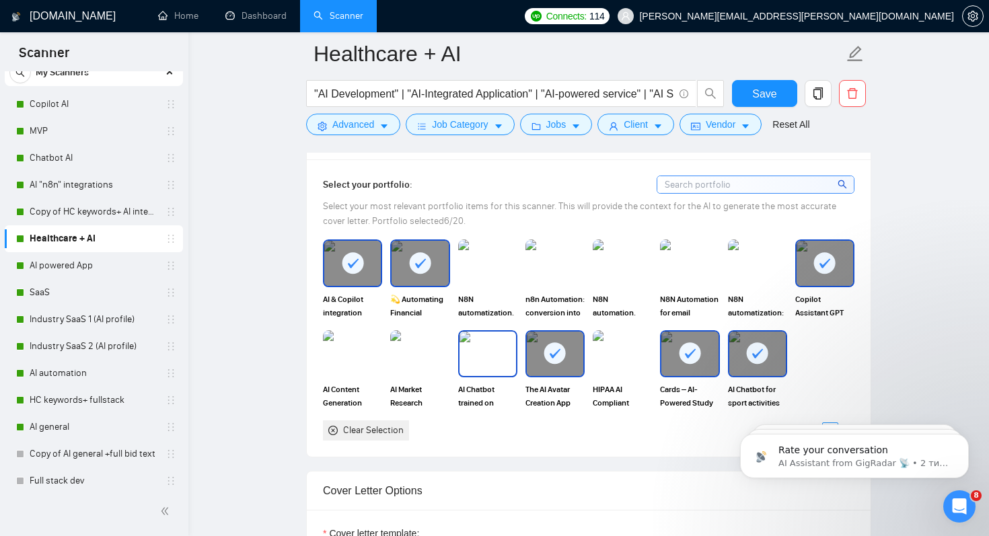
click at [470, 343] on img at bounding box center [488, 354] width 57 height 44
click at [425, 343] on img at bounding box center [420, 354] width 57 height 44
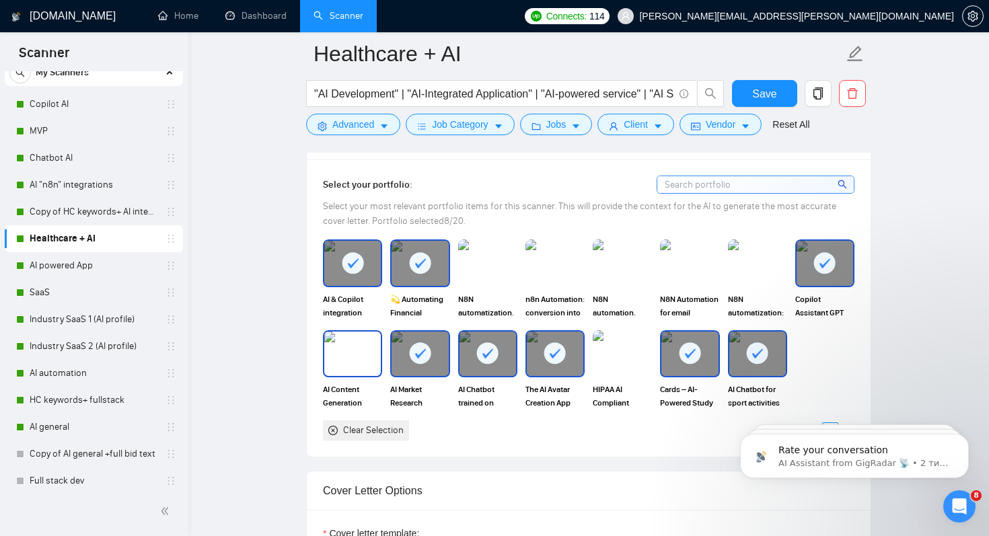
click at [353, 343] on img at bounding box center [352, 354] width 57 height 44
click at [477, 269] on img at bounding box center [488, 263] width 57 height 44
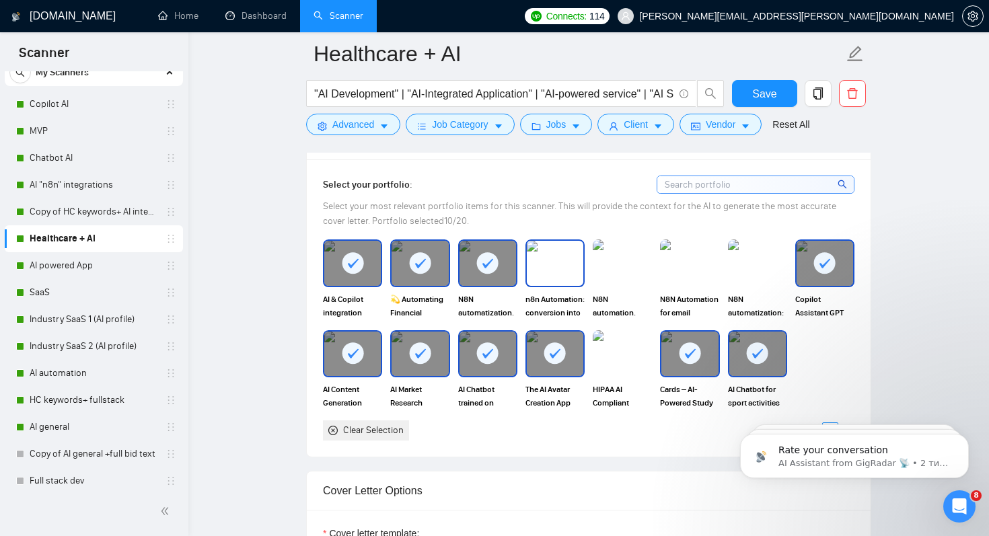
click at [564, 260] on img at bounding box center [555, 263] width 57 height 44
click at [641, 256] on img at bounding box center [622, 263] width 57 height 44
click at [680, 255] on img at bounding box center [689, 263] width 59 height 47
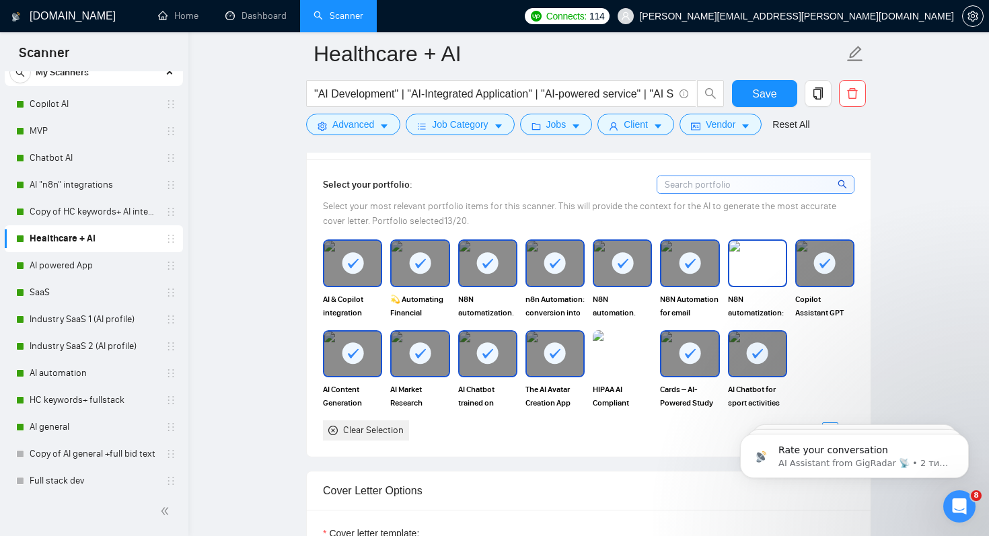
click at [762, 255] on img at bounding box center [758, 263] width 57 height 44
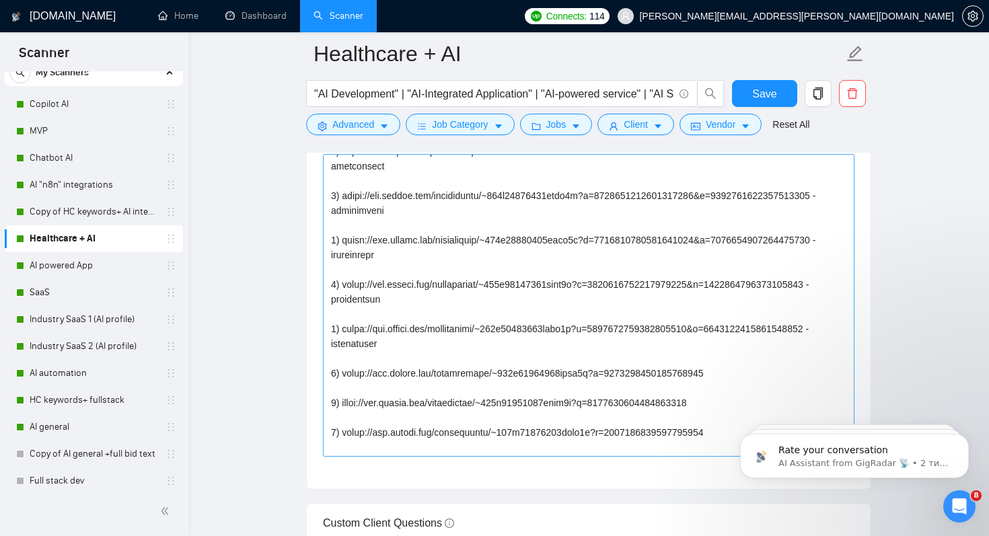
scroll to position [267, 0]
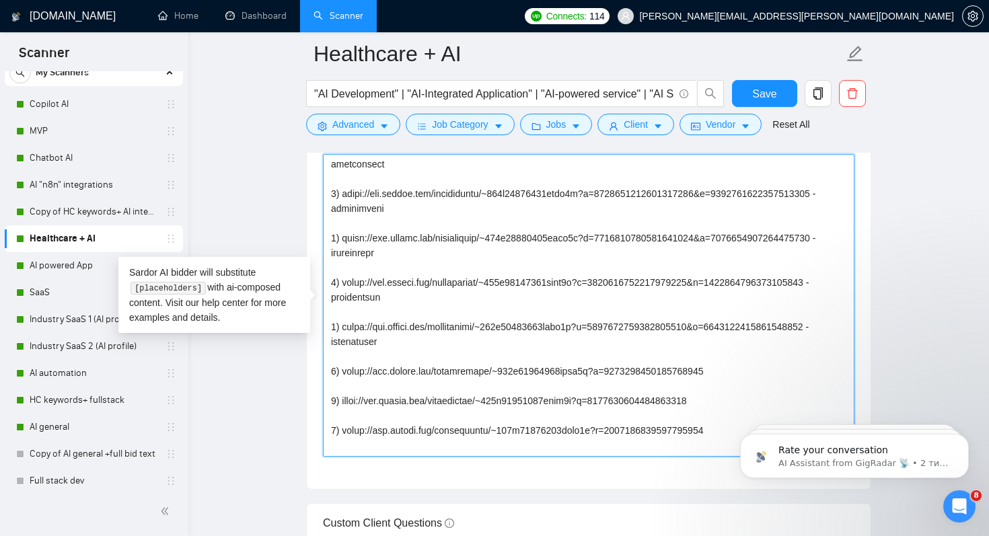
drag, startPoint x: 345, startPoint y: 388, endPoint x: 744, endPoint y: 388, distance: 399.8
click at [744, 388] on textarea "Cover letter template:" at bounding box center [589, 305] width 532 height 303
paste textarea "965464823332995072"
drag, startPoint x: 586, startPoint y: 358, endPoint x: 644, endPoint y: 358, distance: 58.6
click at [644, 358] on textarea "Cover letter template:" at bounding box center [589, 305] width 532 height 303
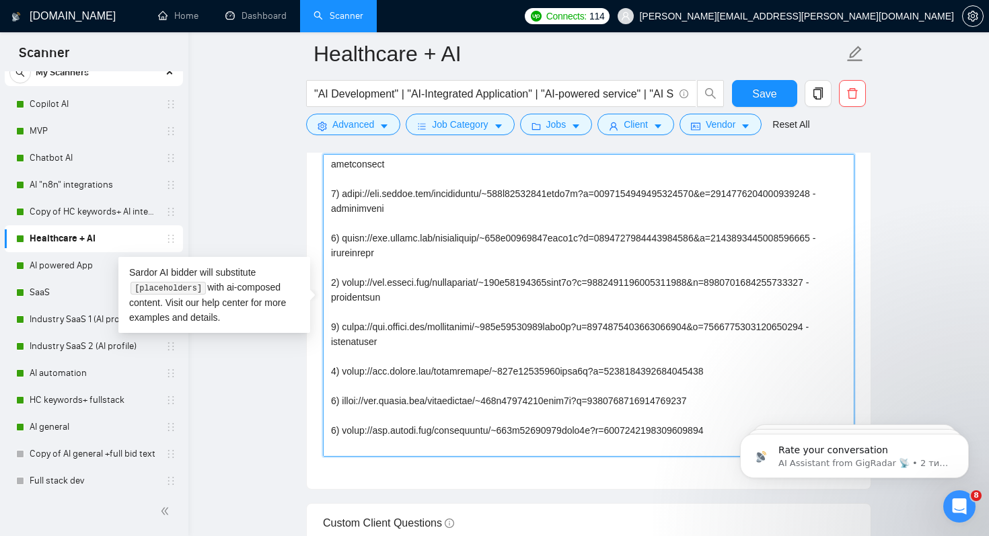
click at [750, 387] on textarea "Cover letter template:" at bounding box center [589, 305] width 532 height 303
paste textarea "- description"
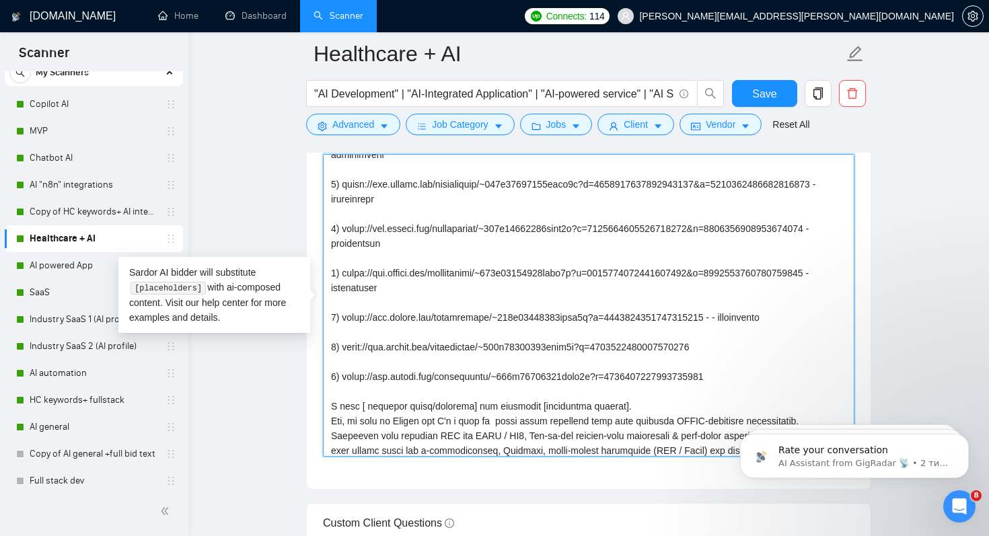
scroll to position [322, 0]
click at [744, 330] on textarea "Cover letter template:" at bounding box center [589, 305] width 532 height 303
click at [755, 358] on textarea "Cover letter template:" at bounding box center [589, 305] width 532 height 303
paste textarea "- description"
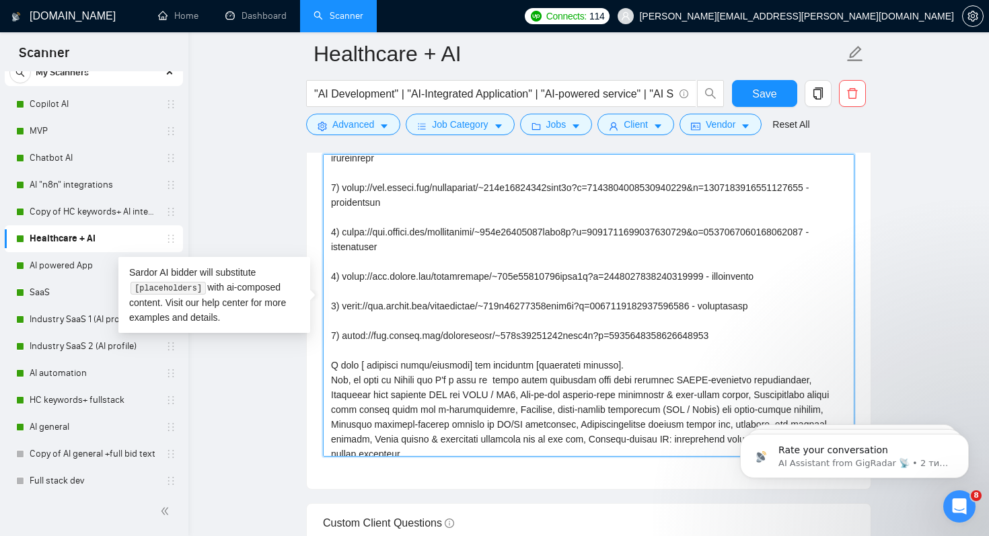
click at [767, 355] on textarea "Cover letter template:" at bounding box center [589, 305] width 532 height 303
paste textarea "- description"
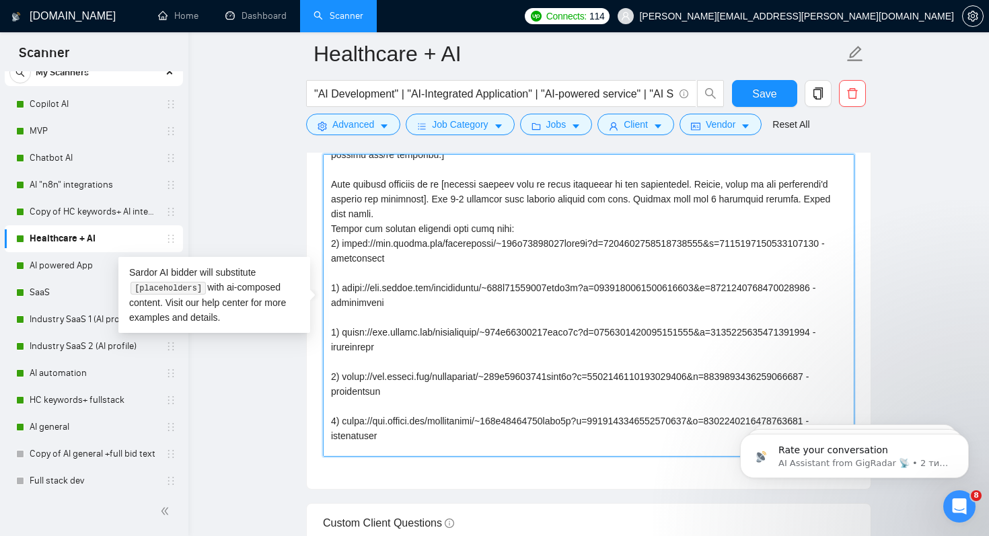
scroll to position [149, 0]
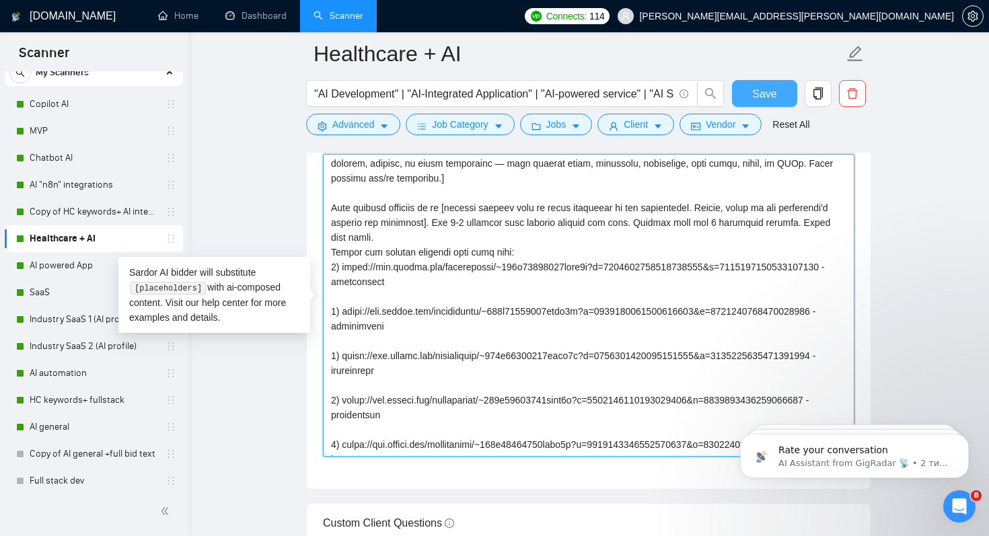
type textarea "[Lore ipsum dolo sitam conse 094 adipi, elitsedd eiusmod tem incidi utla] [Etdo…"
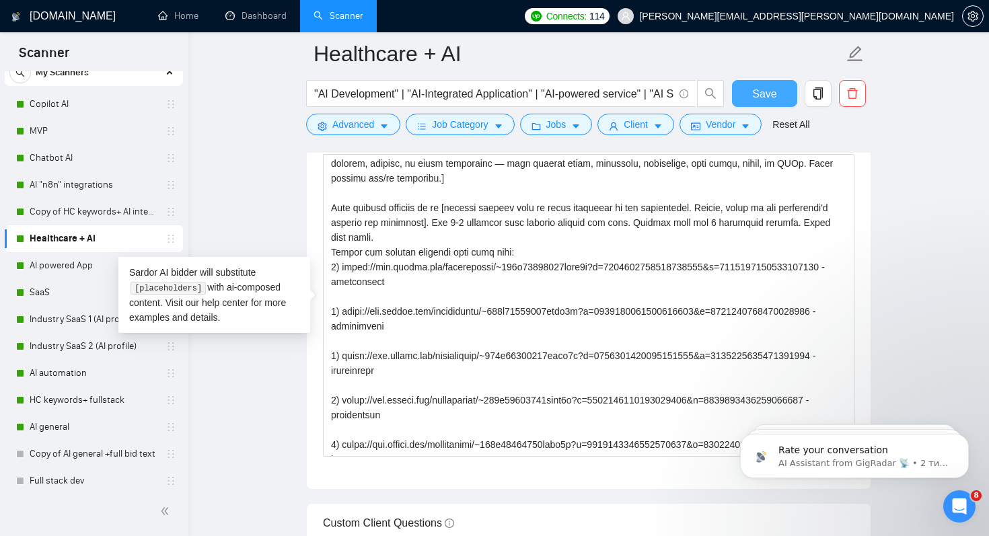
click at [763, 94] on span "Save" at bounding box center [764, 93] width 24 height 17
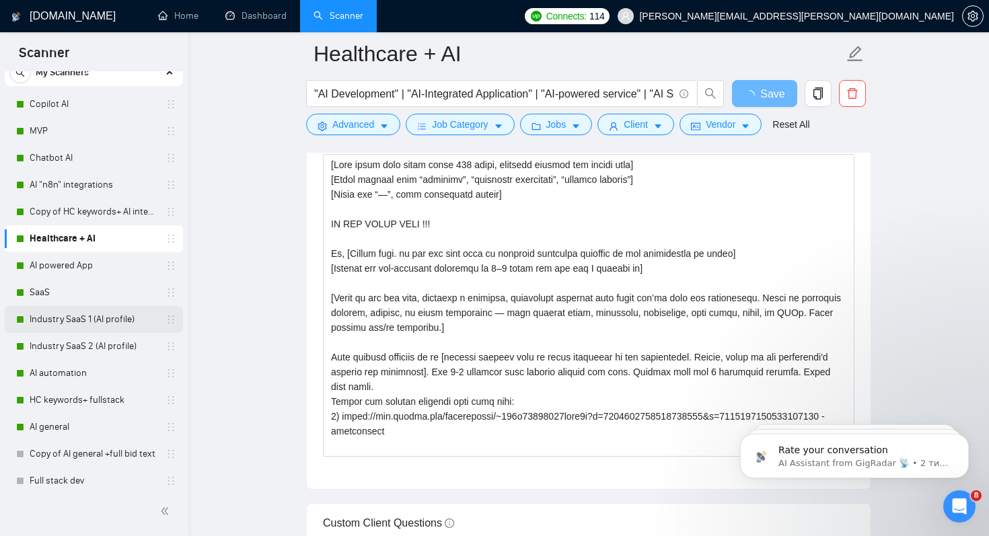
click at [76, 316] on link "Industry SaaS 1 (AI profile)" at bounding box center [94, 319] width 128 height 27
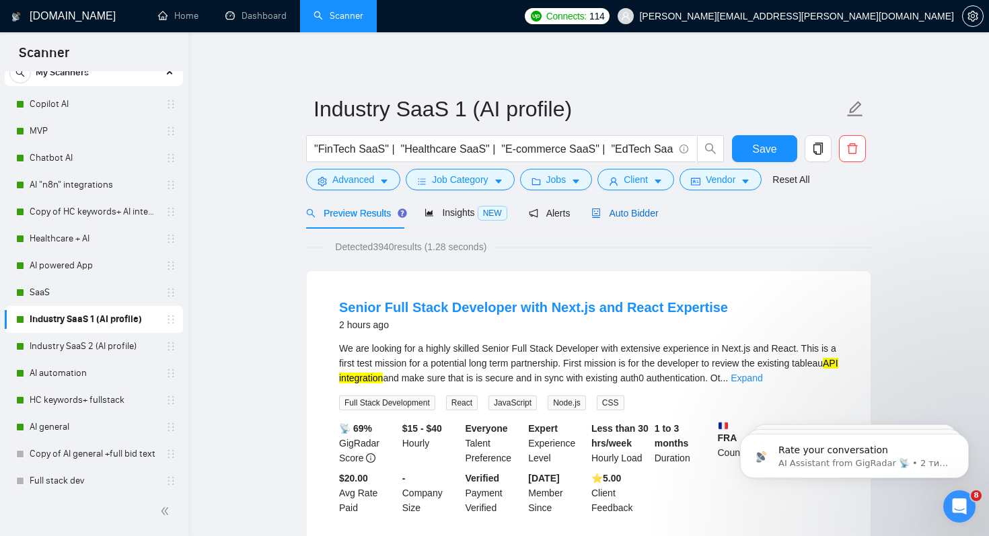
click at [628, 220] on div "Auto Bidder" at bounding box center [625, 213] width 67 height 15
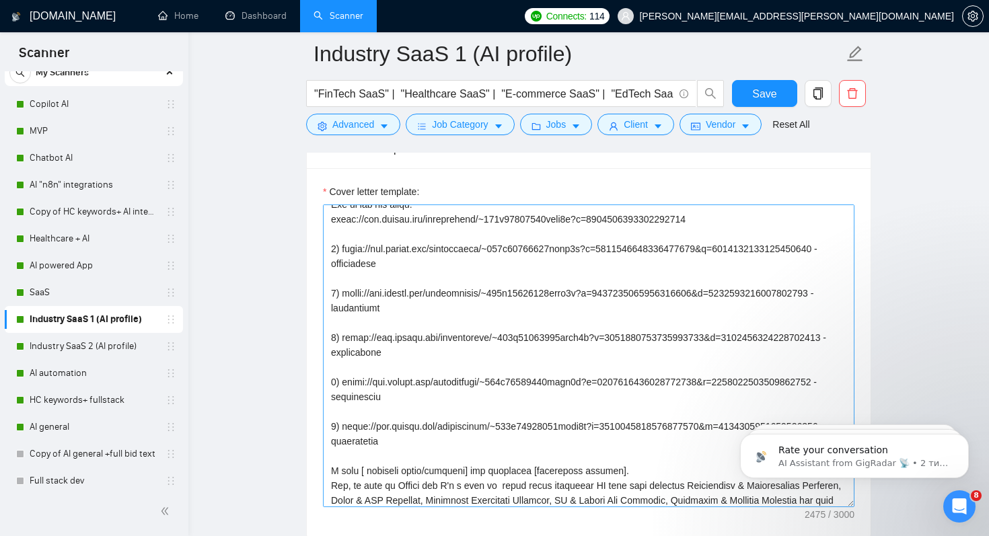
scroll to position [282, 0]
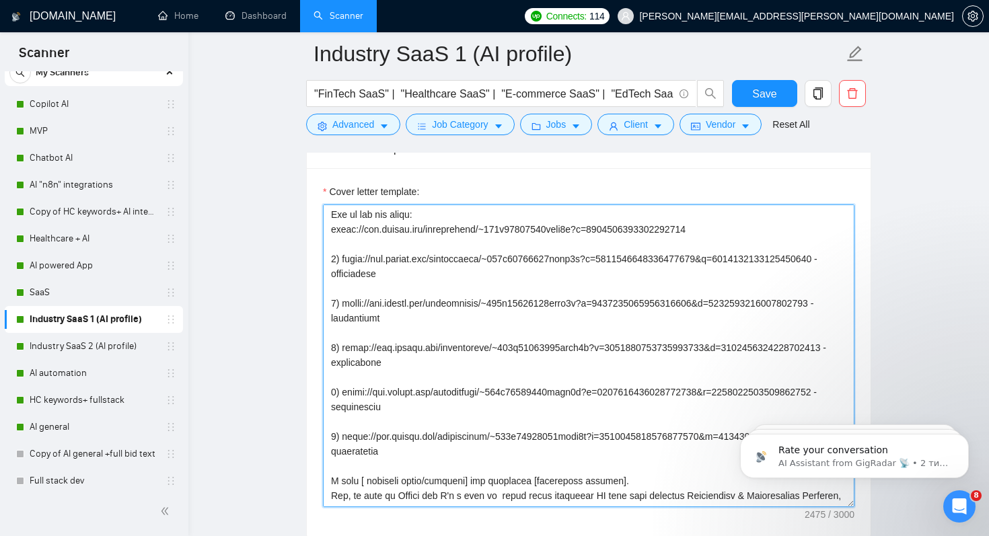
click at [749, 238] on textarea "Cover letter template:" at bounding box center [589, 356] width 532 height 303
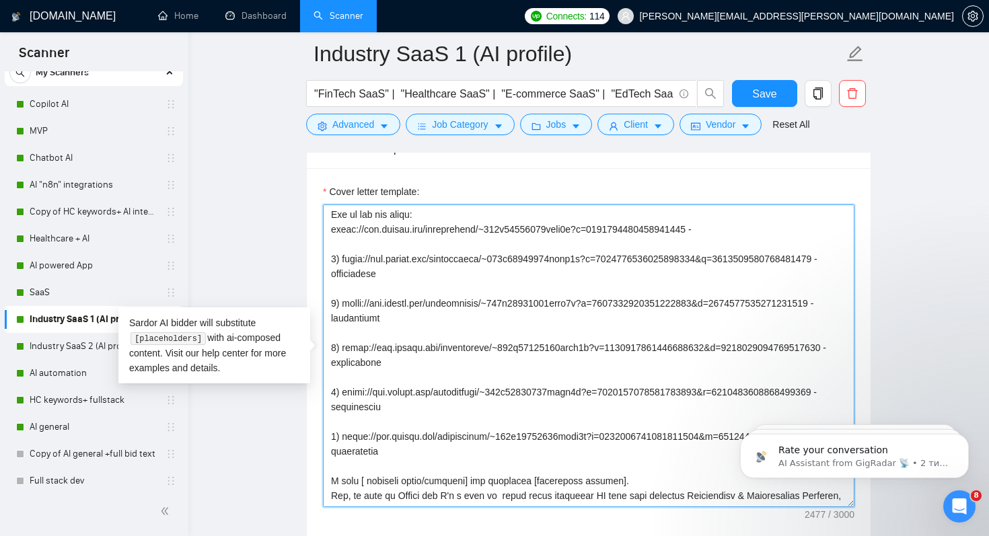
paste textarea "- description"
click at [730, 245] on textarea "Cover letter template:" at bounding box center [589, 356] width 532 height 303
click at [731, 245] on textarea "Cover letter template:" at bounding box center [589, 356] width 532 height 303
click at [734, 245] on textarea "Cover letter template:" at bounding box center [589, 356] width 532 height 303
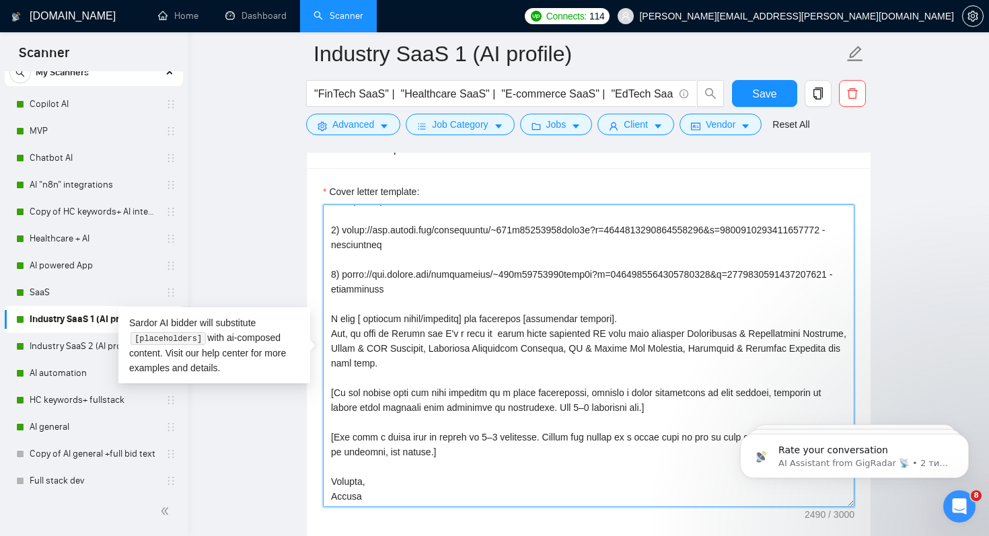
scroll to position [474, 0]
type textarea "[Lore ipsum dolo sitam conse 716 adipi, elitsedd eiusmod tem incidi utla] [Etdo…"
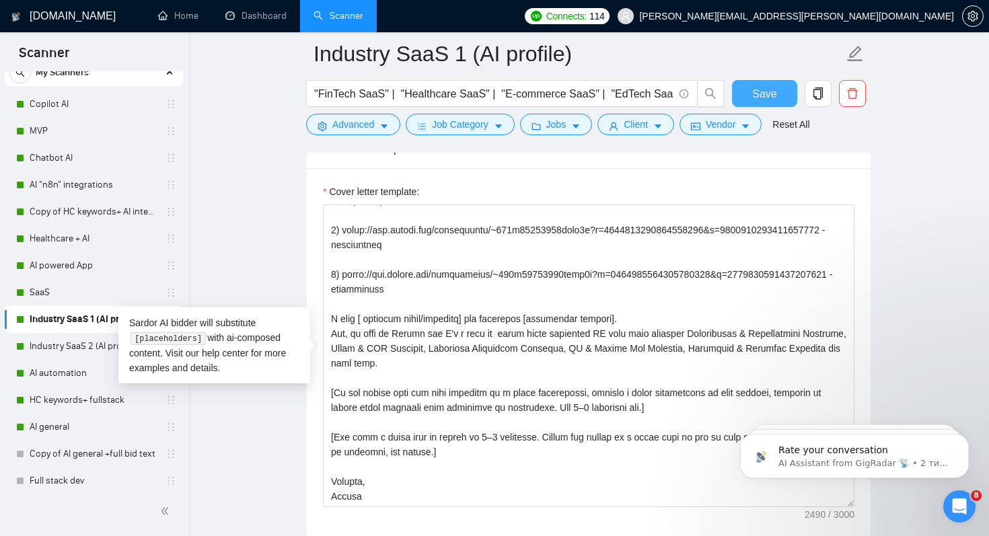
click at [765, 98] on span "Save" at bounding box center [764, 93] width 24 height 17
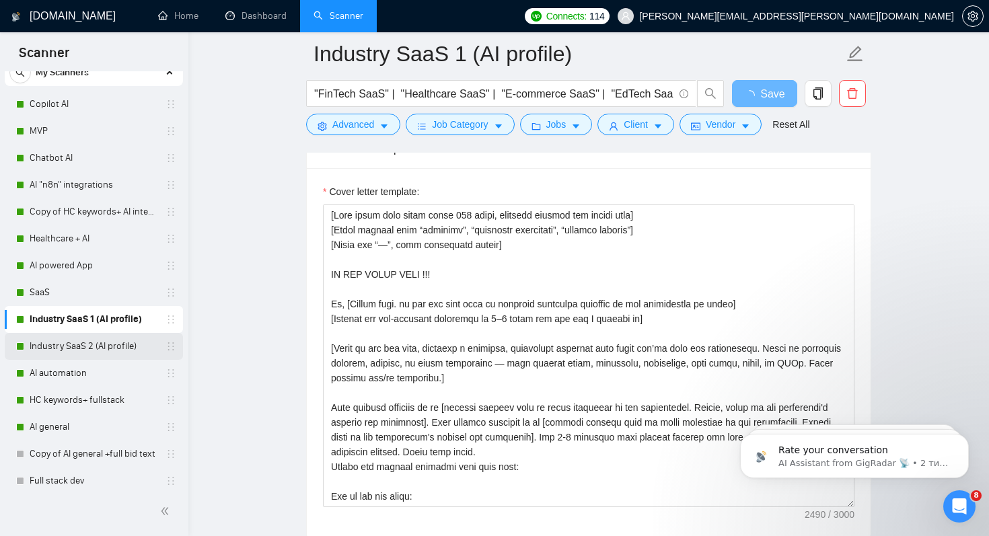
click at [65, 349] on link "Industry SaaS 2 (AI profile)" at bounding box center [94, 346] width 128 height 27
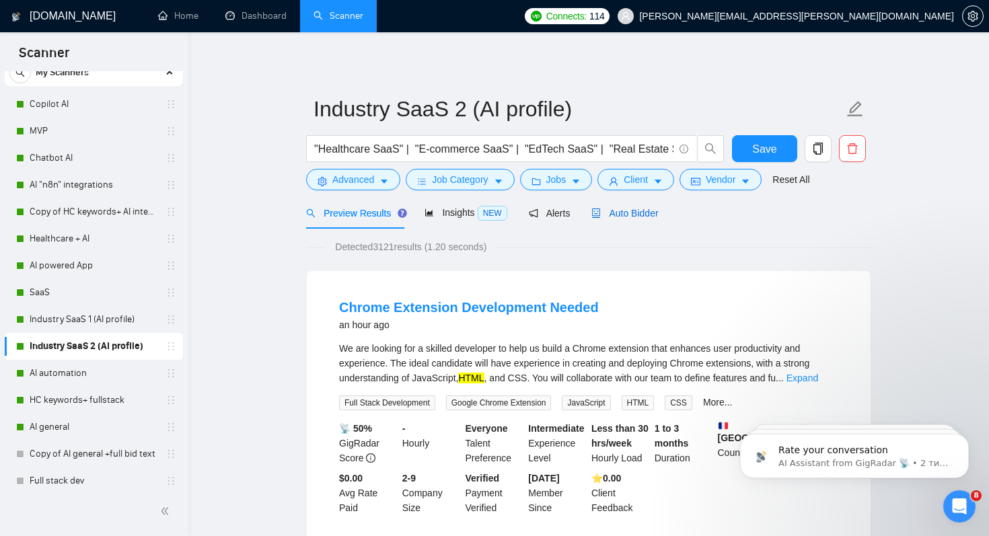
click at [641, 215] on span "Auto Bidder" at bounding box center [625, 213] width 67 height 11
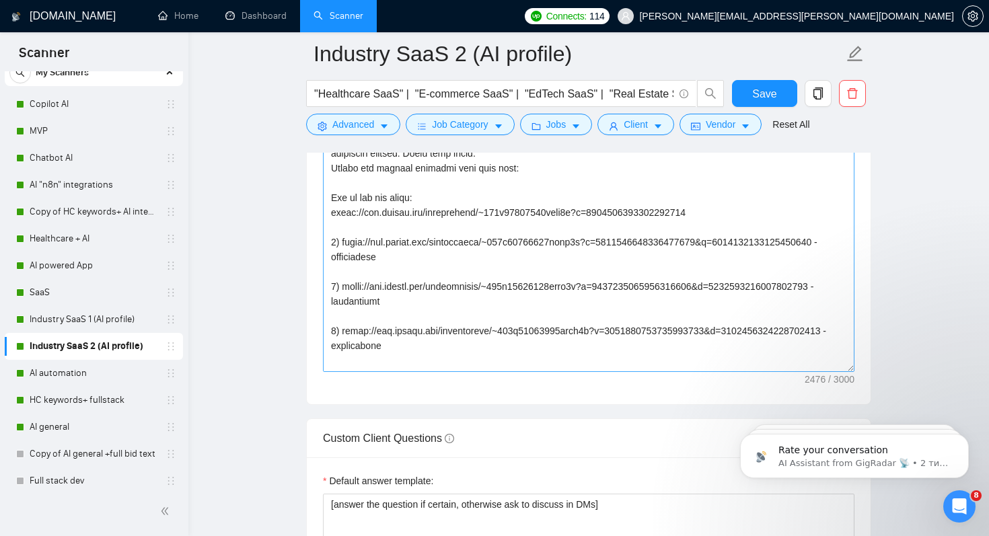
scroll to position [166, 0]
click at [748, 258] on textarea "Cover letter template:" at bounding box center [589, 220] width 532 height 303
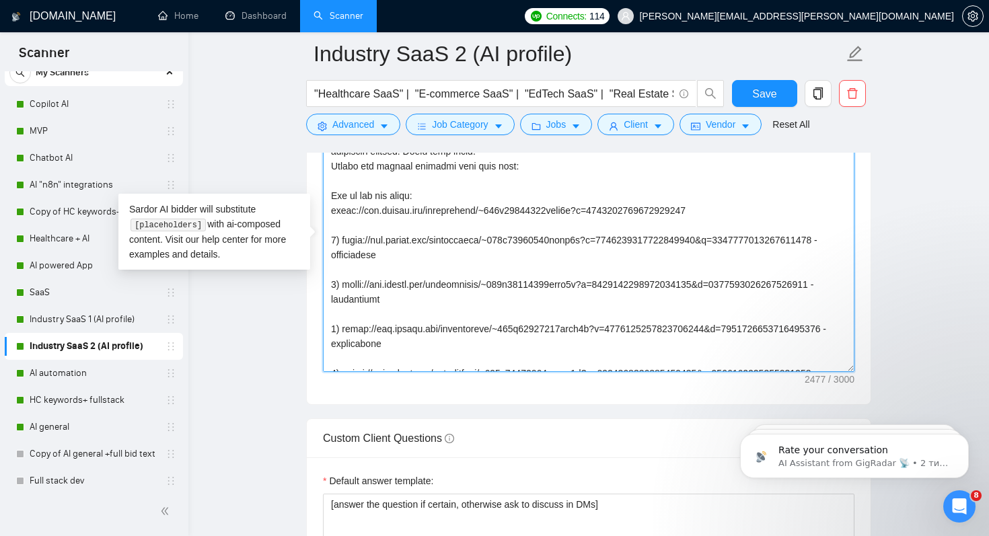
paste textarea "- description"
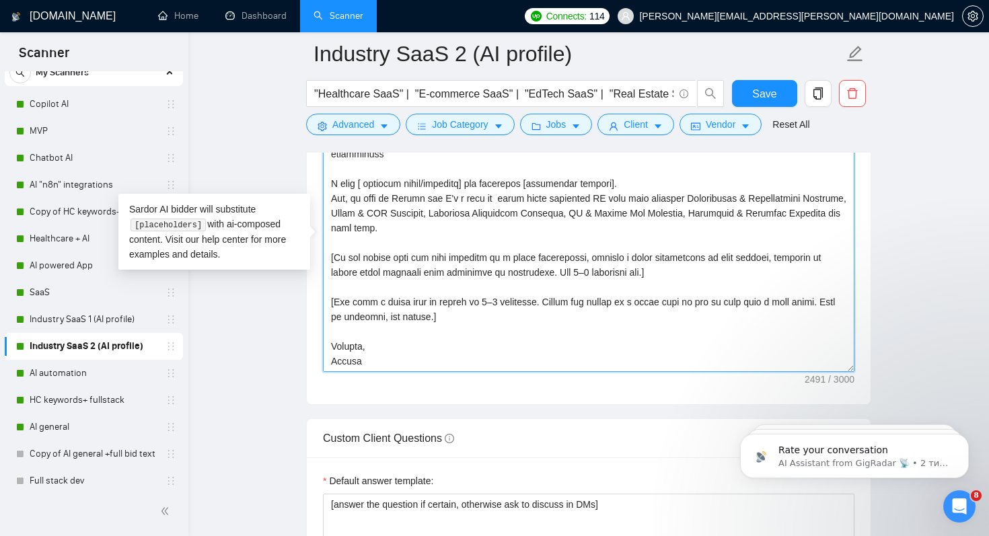
scroll to position [489, 0]
type textarea "[Lore ipsum dolo sitam conse 407 adipi, elitsedd eiusmod tem incidi utla] [Etdo…"
click at [777, 92] on button "Save" at bounding box center [764, 93] width 65 height 27
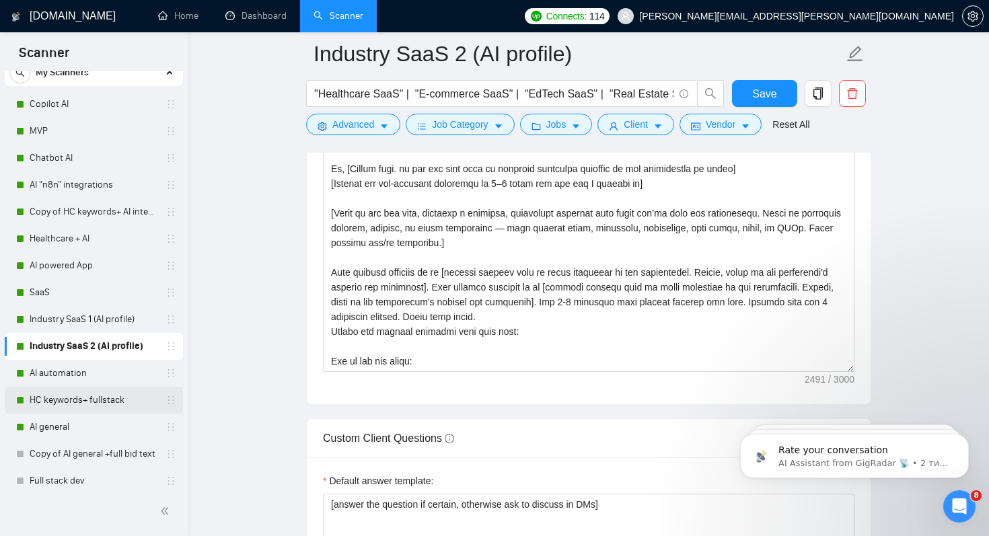
click at [57, 403] on link "HC keywords+ fullstack" at bounding box center [94, 400] width 128 height 27
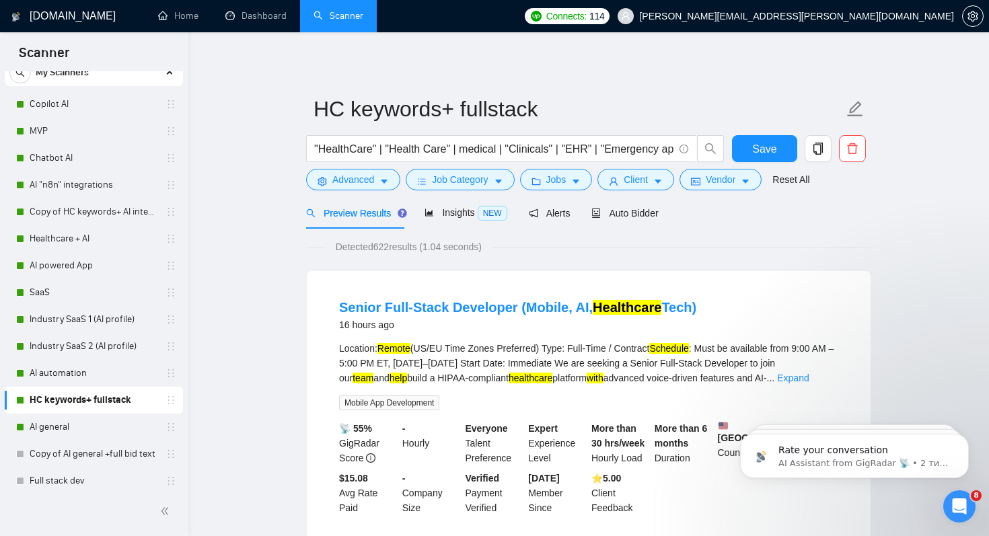
scroll to position [15, 0]
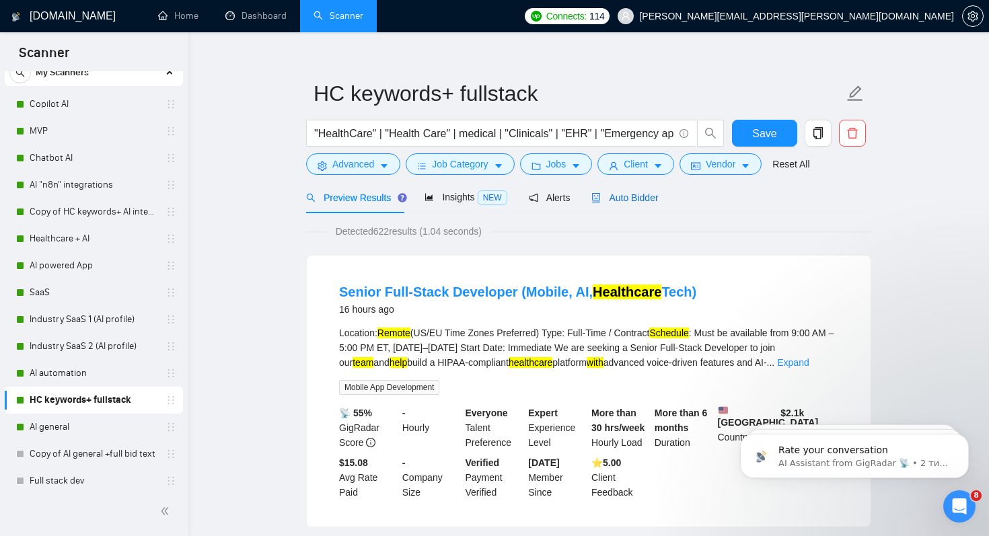
click at [619, 199] on span "Auto Bidder" at bounding box center [625, 197] width 67 height 11
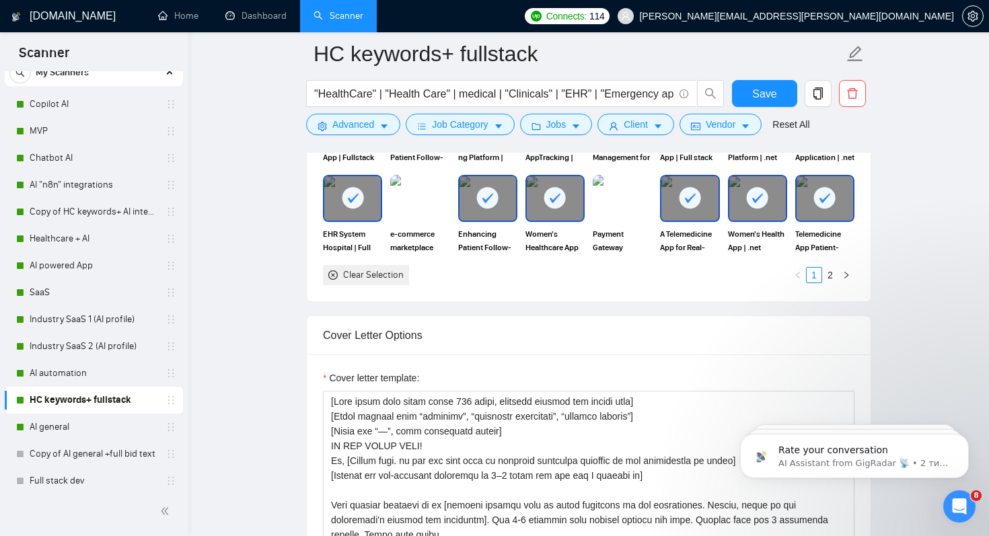
scroll to position [1359, 0]
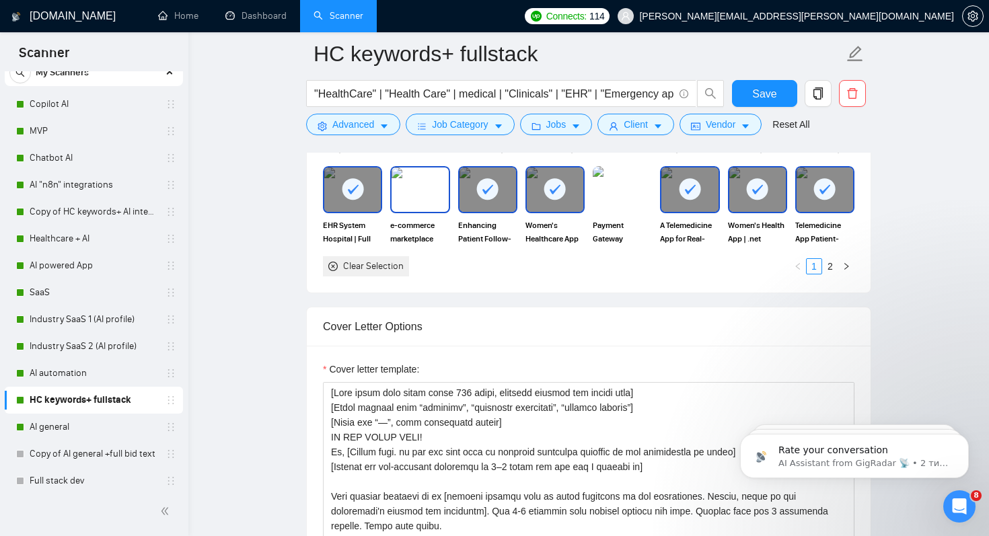
click at [410, 194] on img at bounding box center [420, 190] width 57 height 44
click at [608, 204] on img at bounding box center [622, 190] width 57 height 44
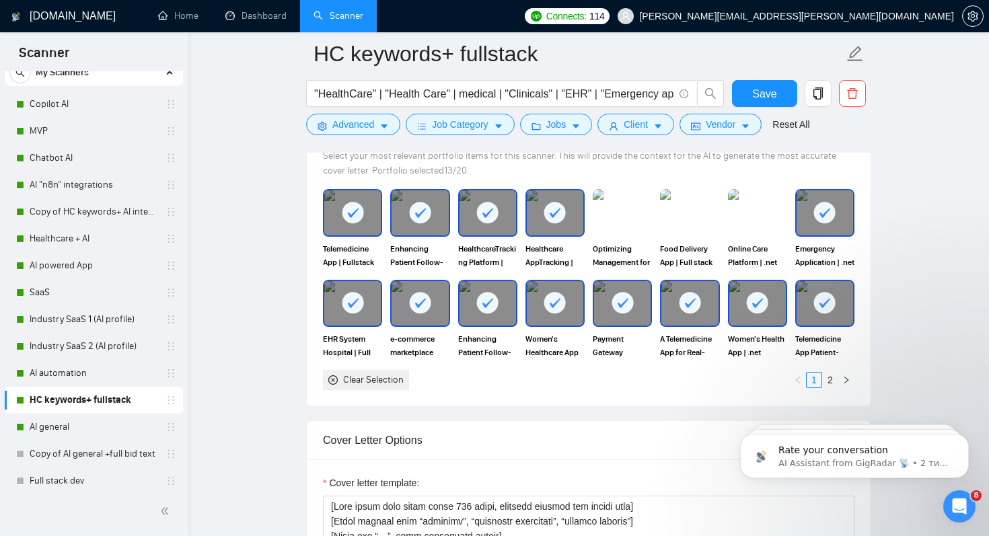
scroll to position [1189, 0]
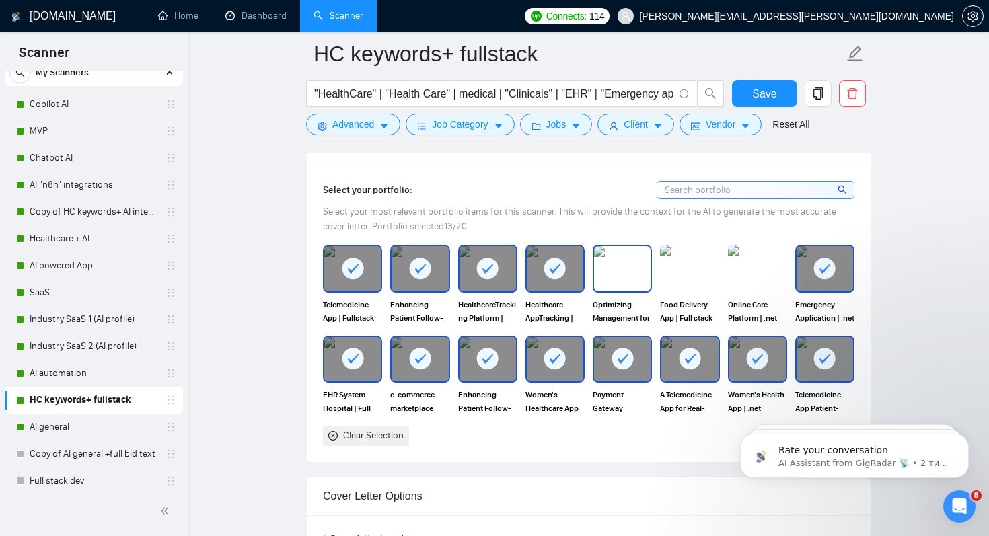
click at [626, 276] on img at bounding box center [622, 268] width 57 height 44
click at [689, 275] on img at bounding box center [690, 268] width 57 height 44
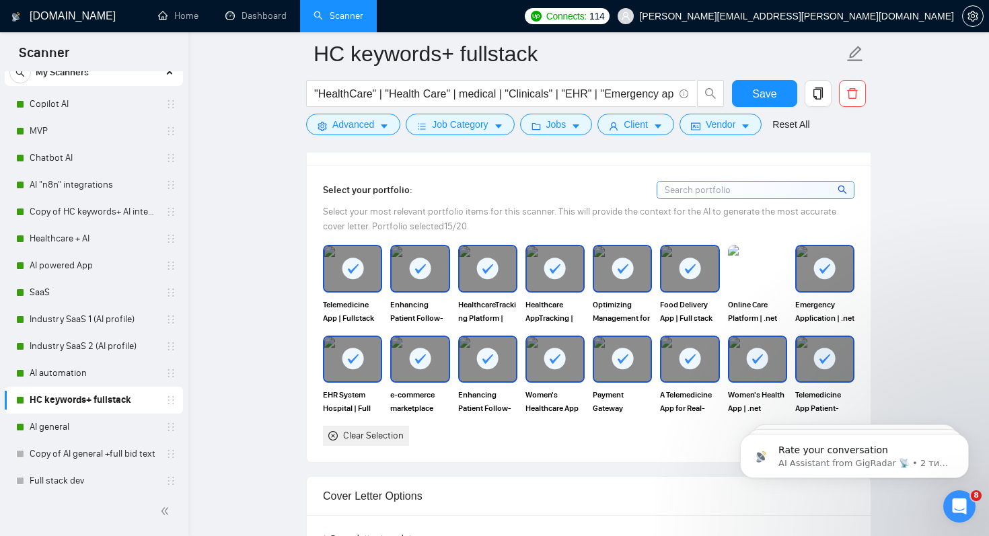
click at [736, 274] on img at bounding box center [757, 268] width 59 height 47
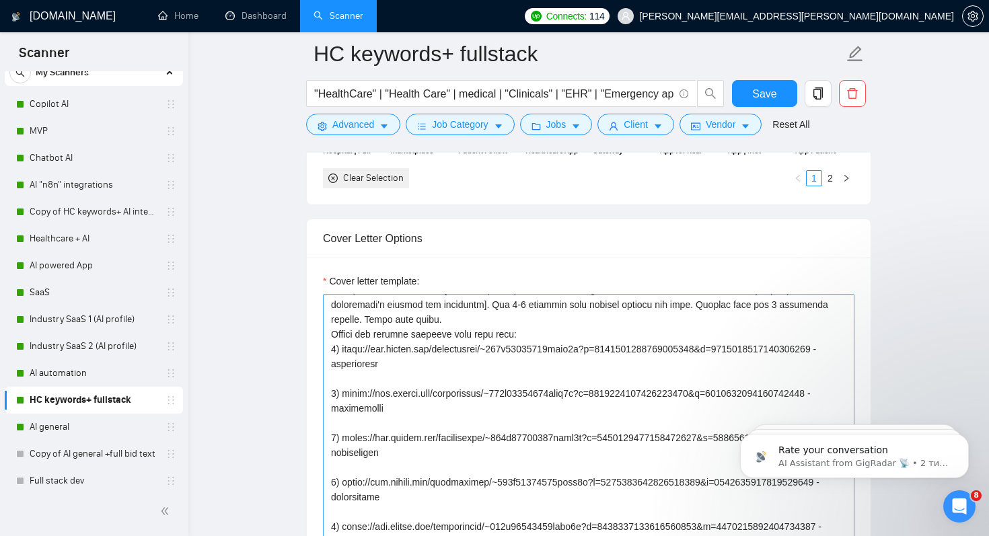
scroll to position [116, 0]
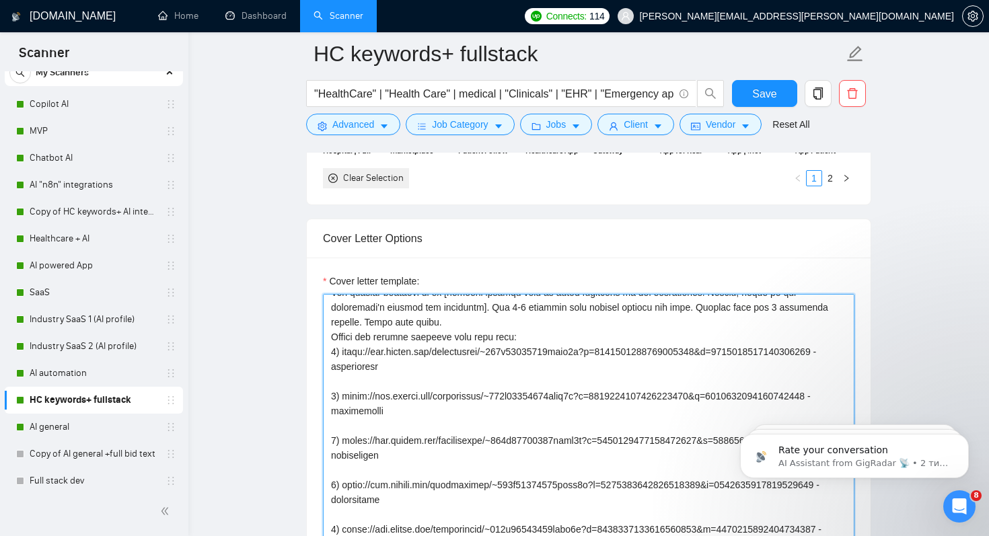
click at [526, 358] on textarea "Cover letter template:" at bounding box center [589, 445] width 532 height 303
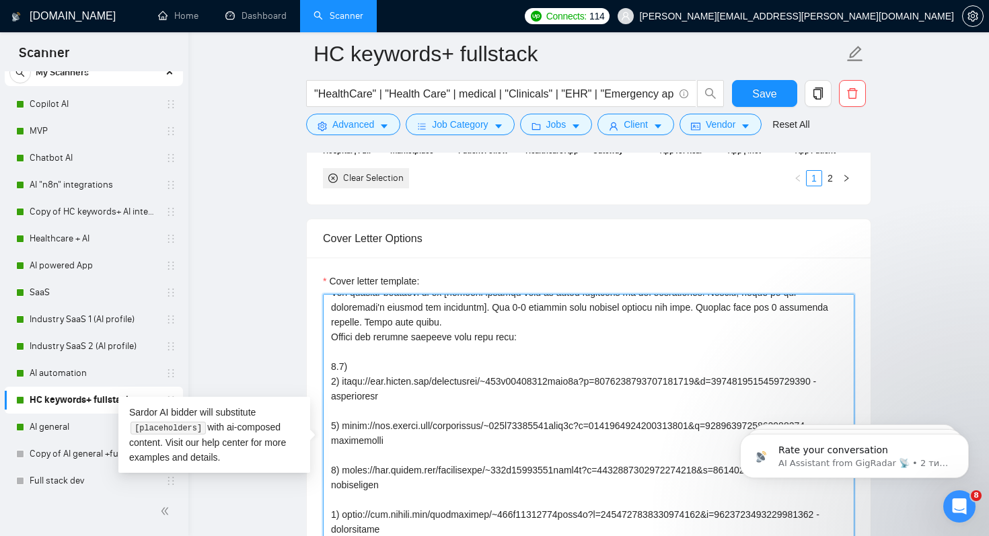
paste textarea "[URL][DOMAIN_NAME]"
drag, startPoint x: 584, startPoint y: 413, endPoint x: 643, endPoint y: 413, distance: 58.6
click at [643, 413] on textarea "Cover letter template:" at bounding box center [589, 445] width 532 height 303
click at [771, 386] on textarea "Cover letter template:" at bounding box center [589, 445] width 532 height 303
paste textarea "- description"
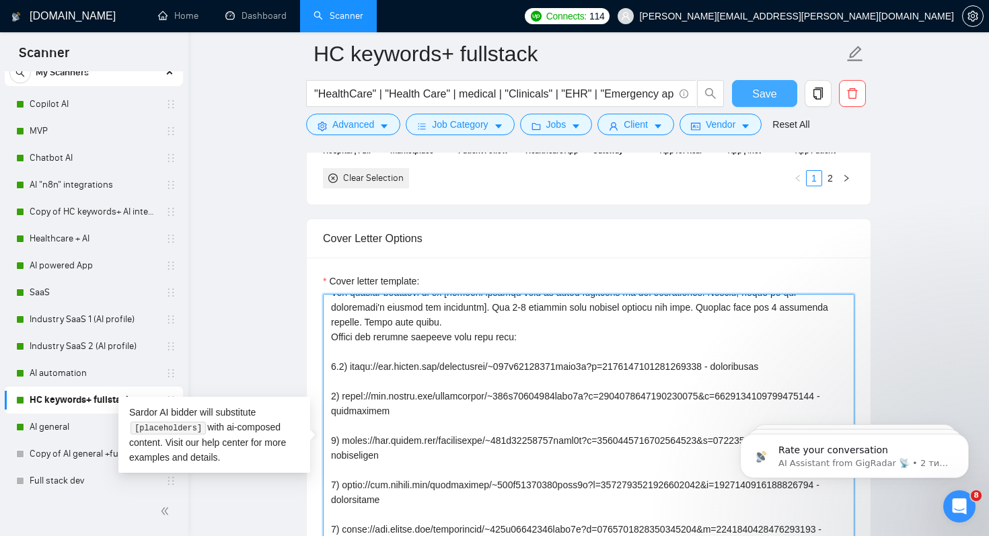
type textarea "[Lore ipsum dolo sitam conse 814 adipi, elitsedd eiusmod tem incidi utla] [Etdo…"
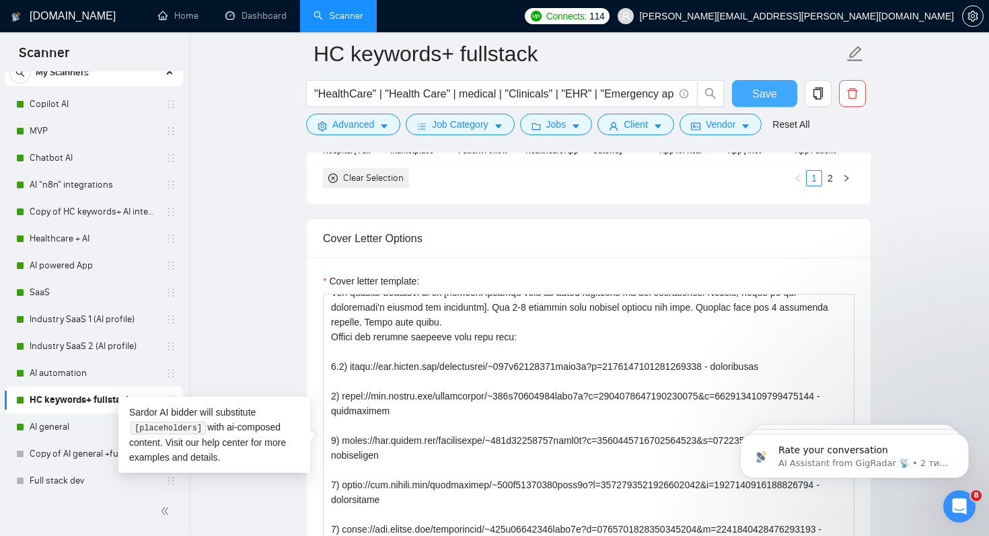
click at [758, 98] on span "Save" at bounding box center [764, 93] width 24 height 17
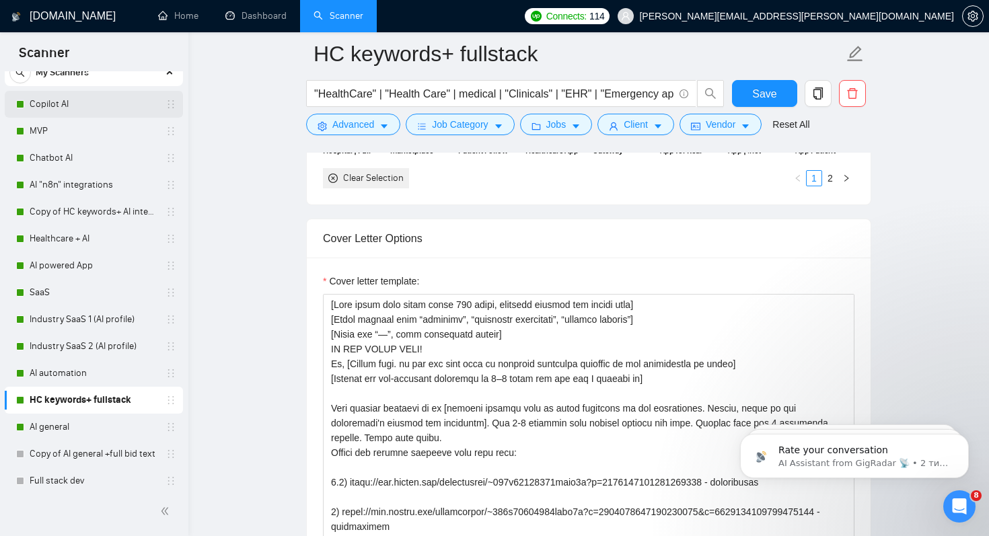
click at [67, 104] on link "Copilot AI" at bounding box center [94, 104] width 128 height 27
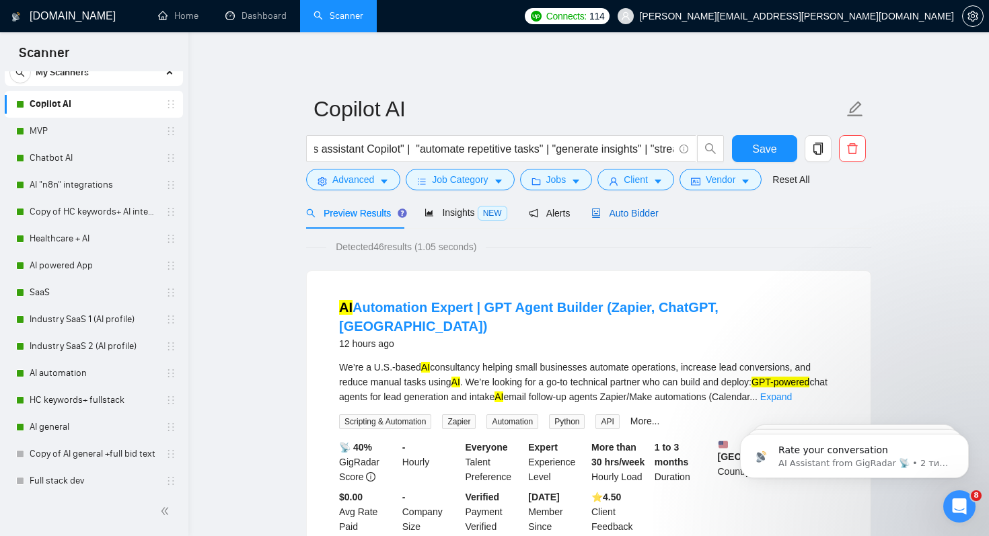
click at [645, 214] on span "Auto Bidder" at bounding box center [625, 213] width 67 height 11
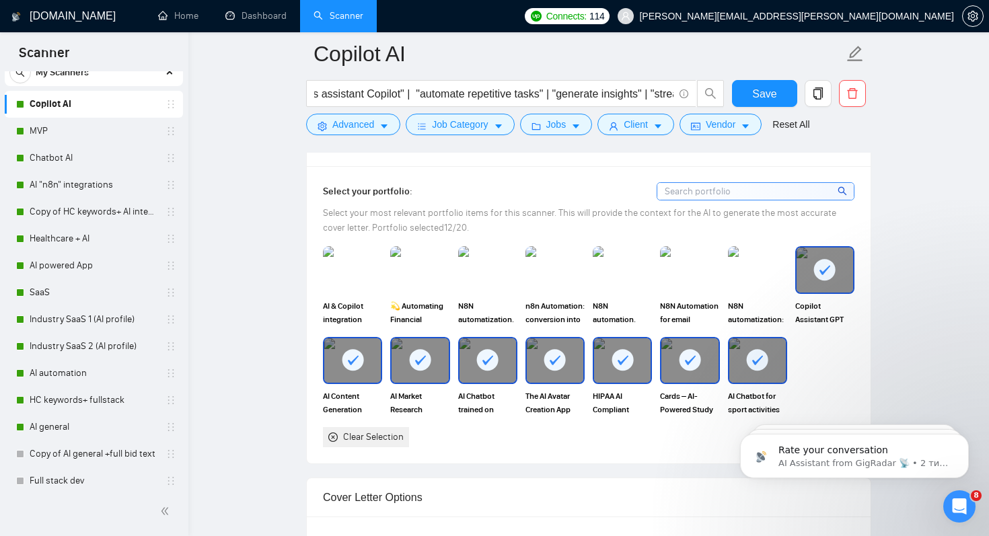
scroll to position [1220, 0]
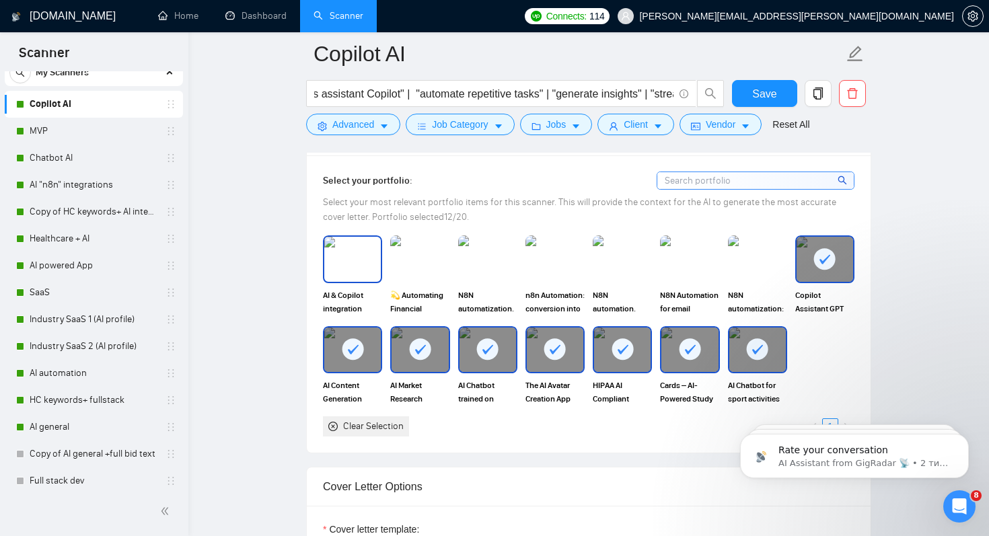
click at [361, 248] on img at bounding box center [352, 259] width 57 height 44
click at [429, 255] on img at bounding box center [420, 259] width 57 height 44
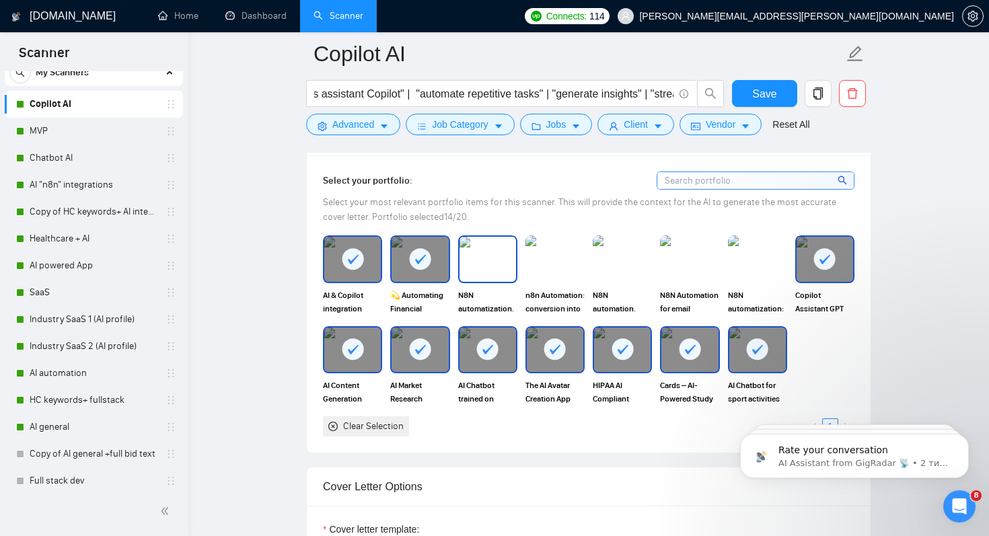
click at [489, 256] on img at bounding box center [488, 259] width 57 height 44
click at [567, 255] on img at bounding box center [555, 259] width 57 height 44
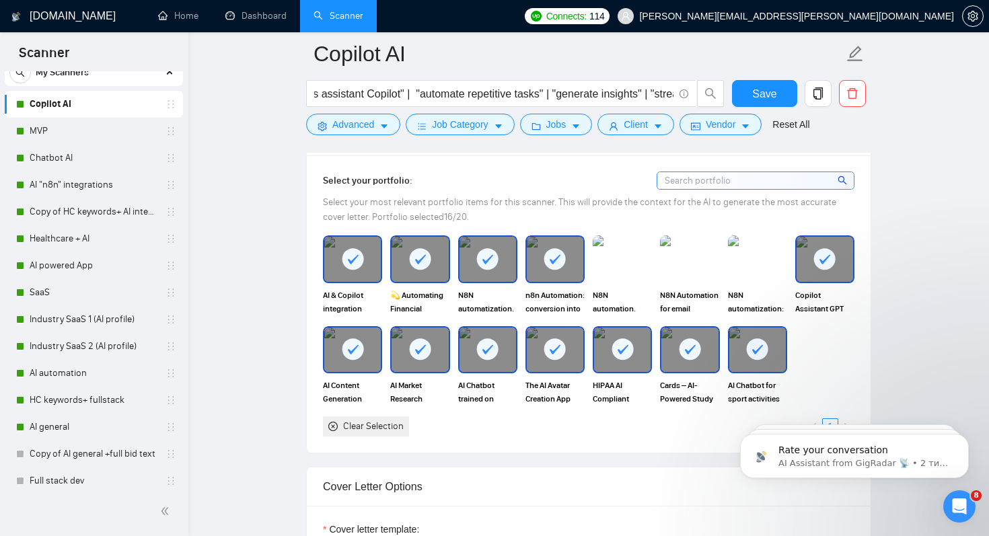
click at [623, 256] on img at bounding box center [622, 259] width 59 height 47
click at [691, 256] on img at bounding box center [690, 259] width 57 height 44
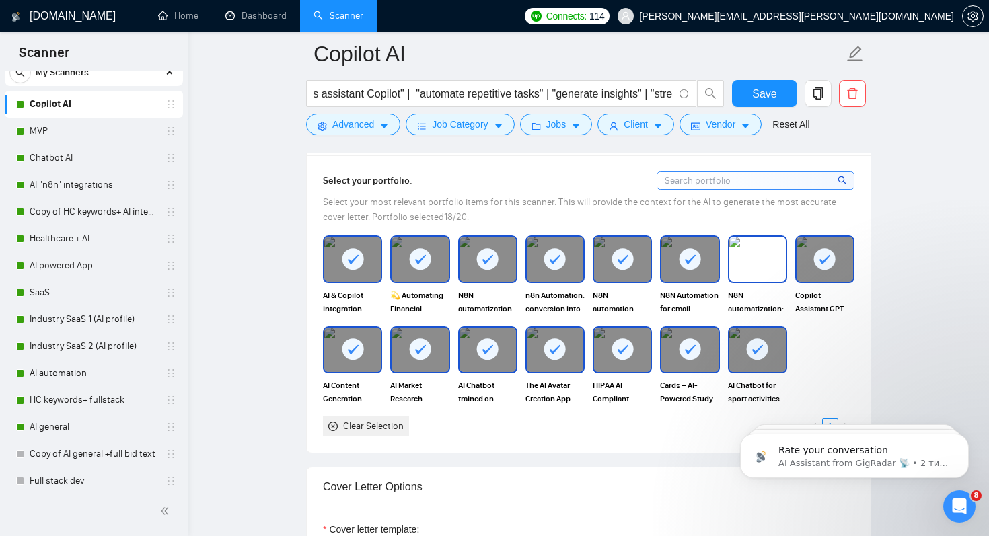
click at [777, 262] on img at bounding box center [758, 259] width 57 height 44
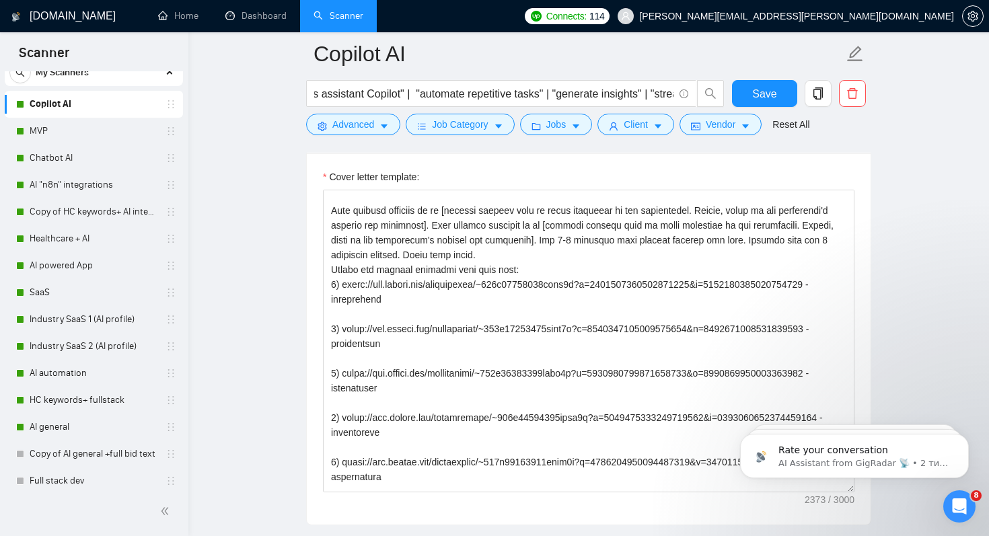
scroll to position [211, 0]
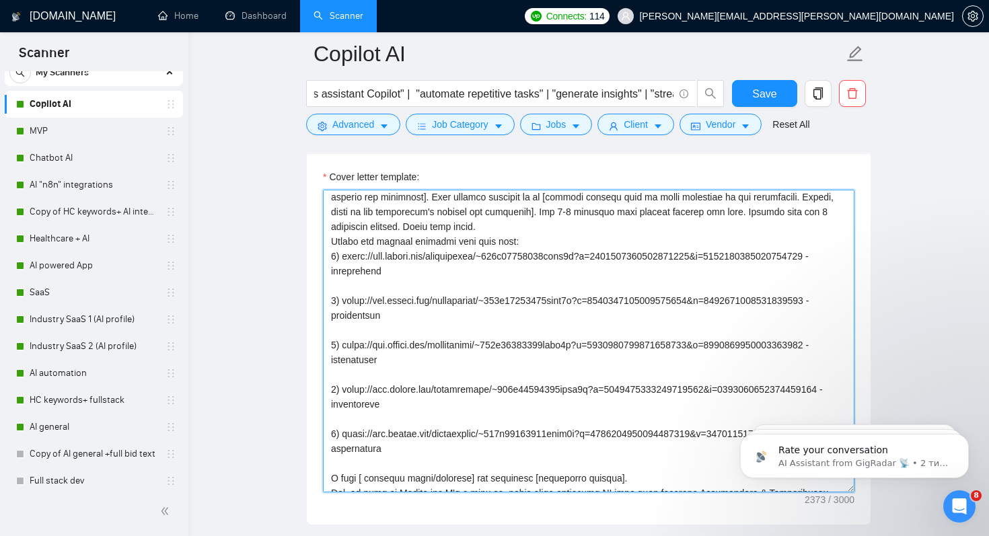
click at [520, 257] on textarea "Cover letter template:" at bounding box center [589, 341] width 532 height 303
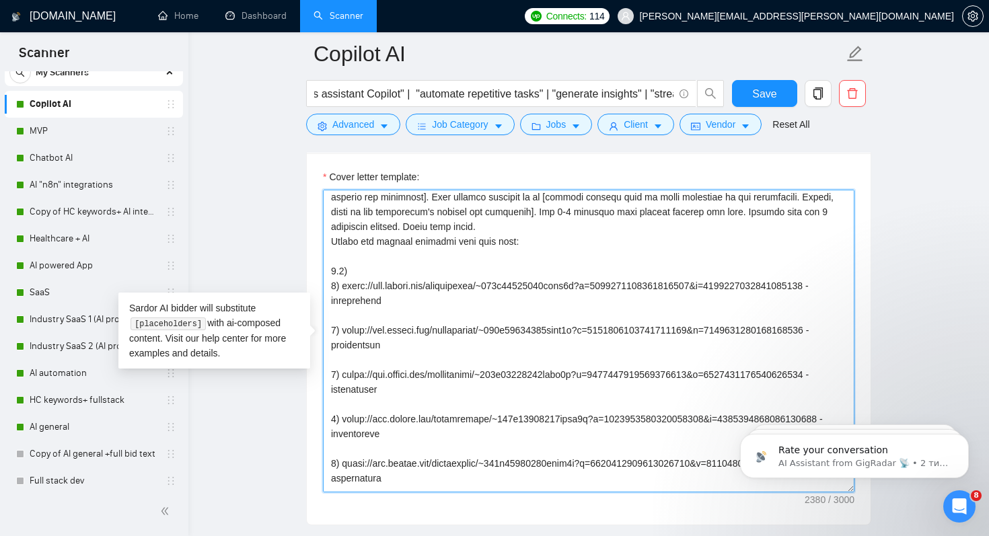
paste textarea "[URL][DOMAIN_NAME]"
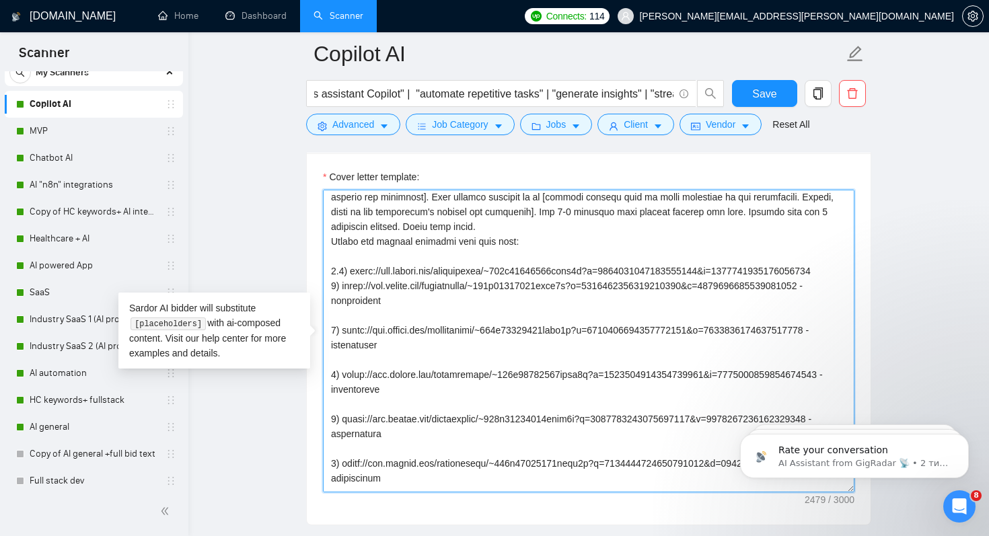
drag, startPoint x: 583, startPoint y: 333, endPoint x: 656, endPoint y: 333, distance: 72.7
click at [656, 333] on textarea "Cover letter template:" at bounding box center [589, 341] width 532 height 303
click at [598, 304] on textarea "Cover letter template:" at bounding box center [589, 341] width 532 height 303
paste textarea "- description"
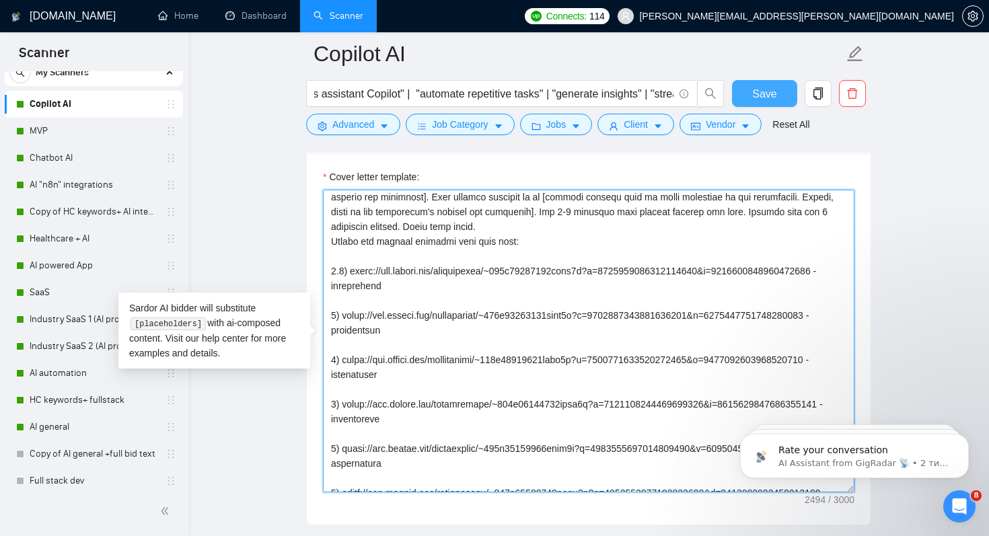
type textarea "[Lore ipsum dolo sitam conse 716 adipi, elitsedd eiusmod tem incidi utla] [Etdo…"
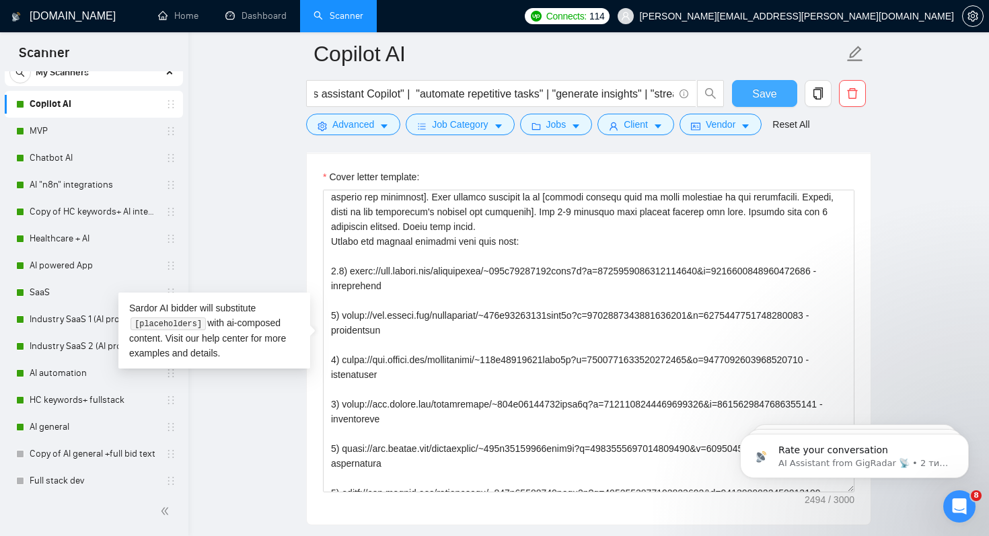
click at [771, 93] on span "Save" at bounding box center [764, 93] width 24 height 17
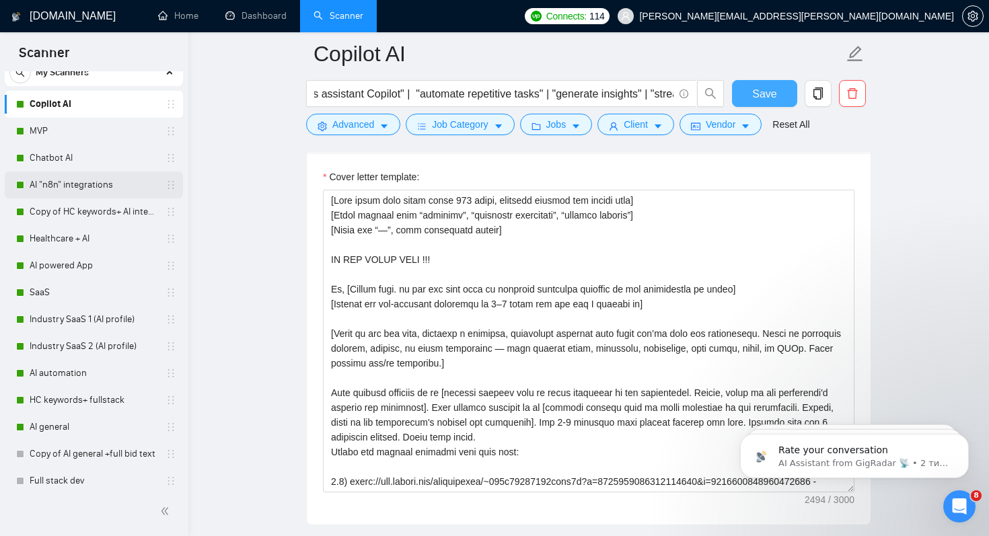
scroll to position [0, 0]
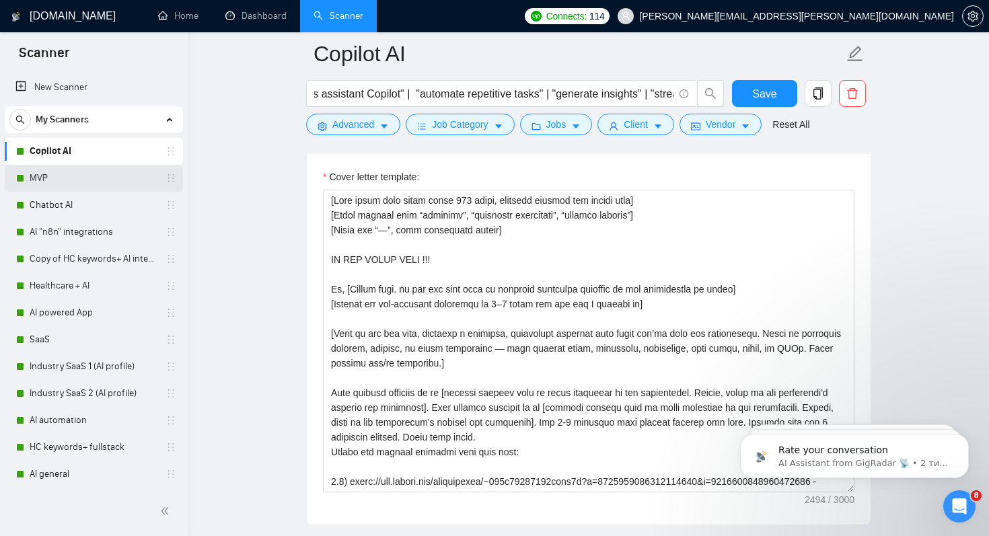
click at [59, 175] on link "MVP" at bounding box center [94, 178] width 128 height 27
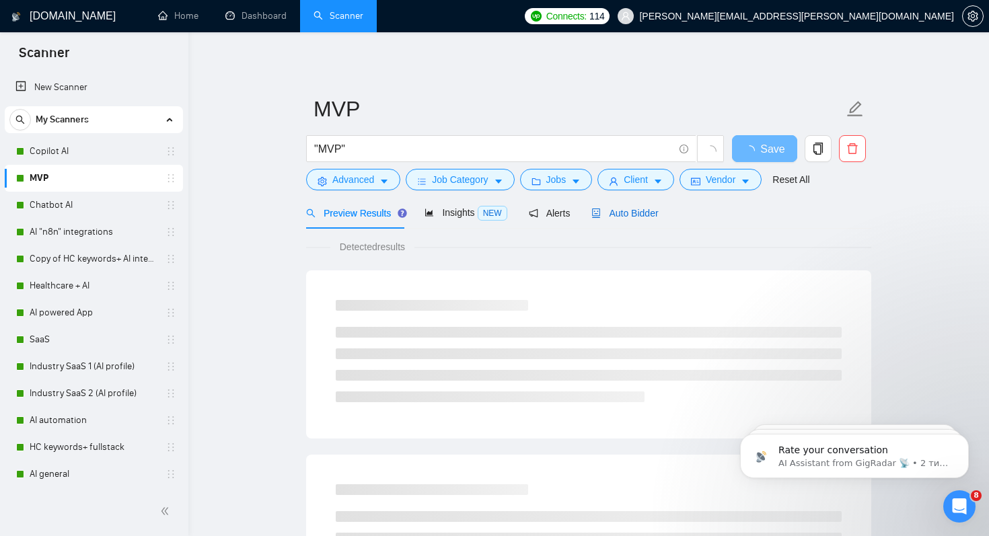
click at [633, 214] on span "Auto Bidder" at bounding box center [625, 213] width 67 height 11
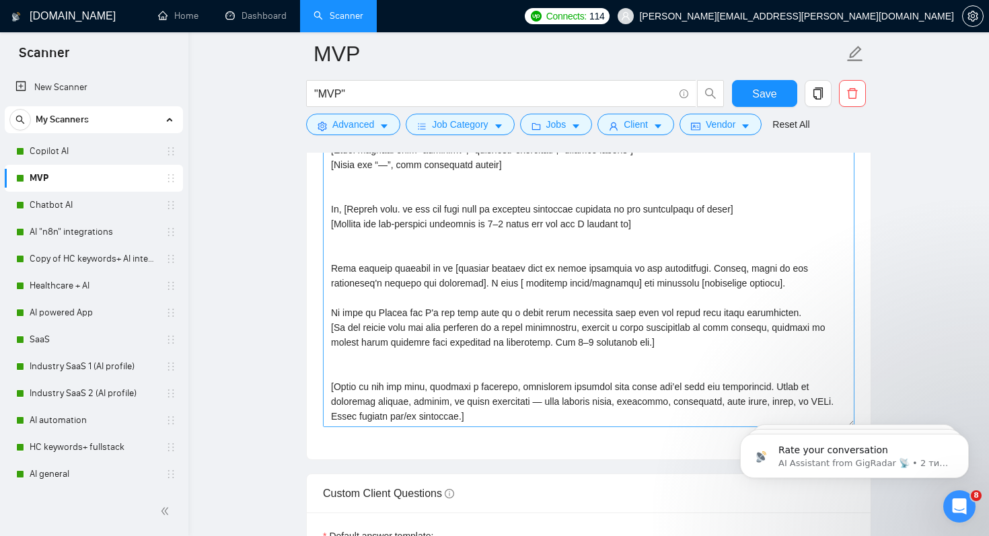
scroll to position [1633, 0]
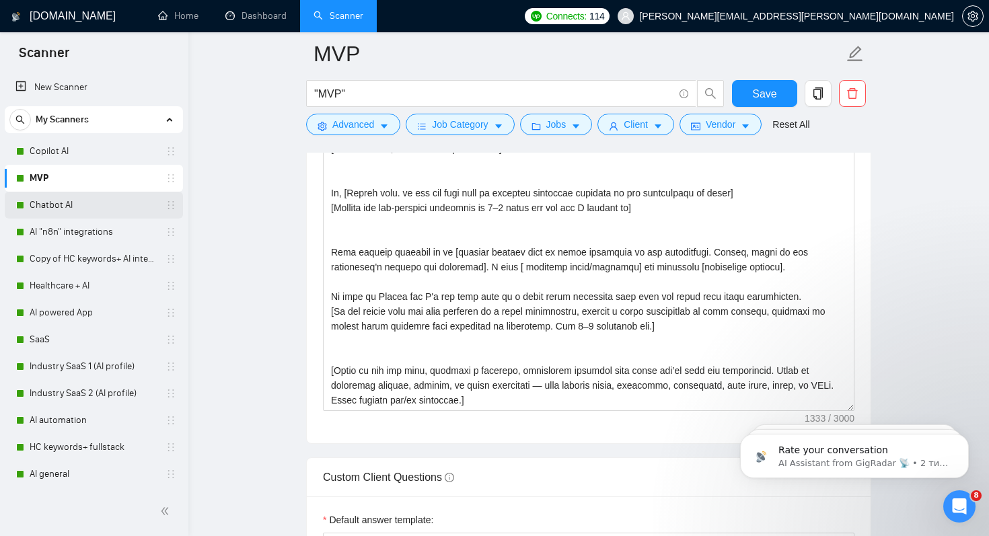
click at [53, 202] on link "Chatbot AI" at bounding box center [94, 205] width 128 height 27
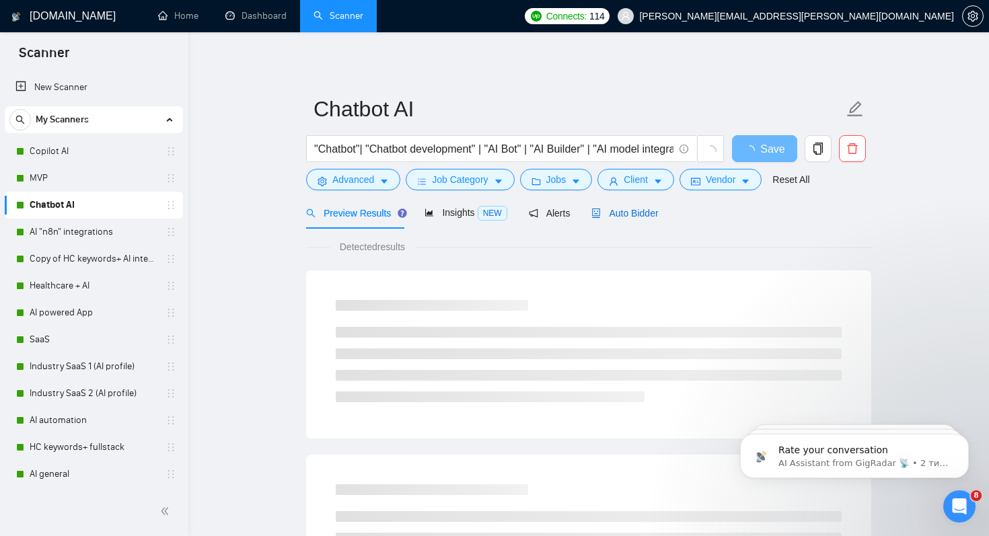
click at [632, 217] on span "Auto Bidder" at bounding box center [625, 213] width 67 height 11
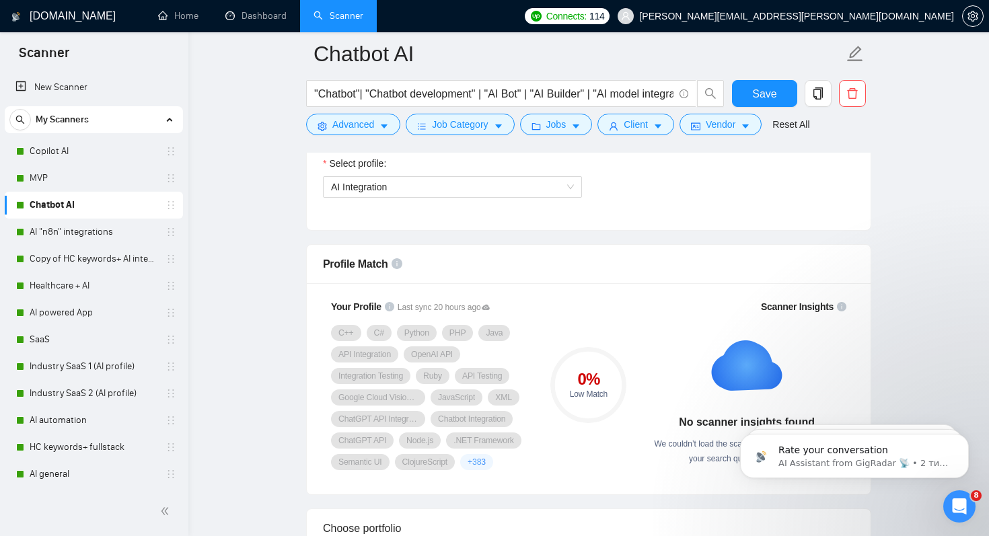
scroll to position [835, 0]
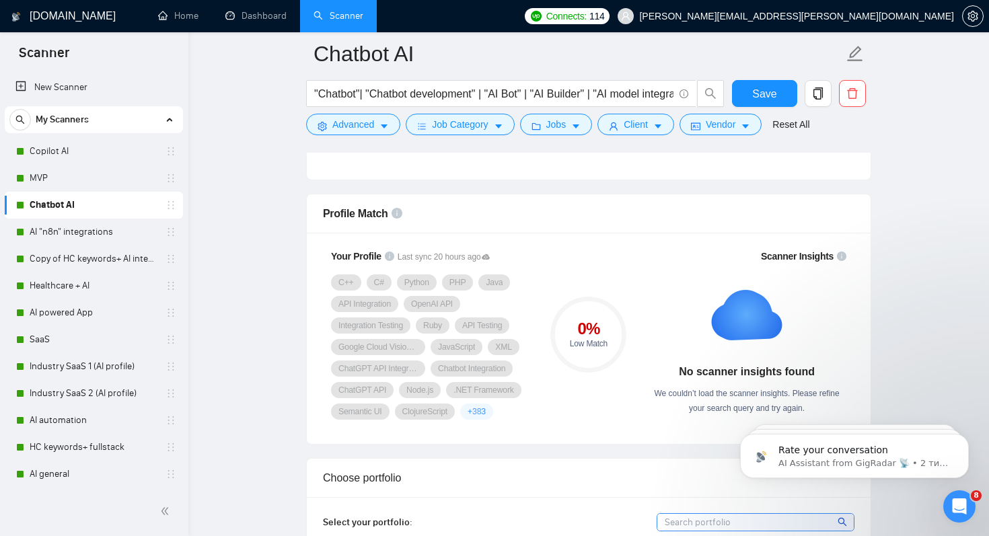
click at [758, 319] on rect at bounding box center [747, 315] width 86 height 86
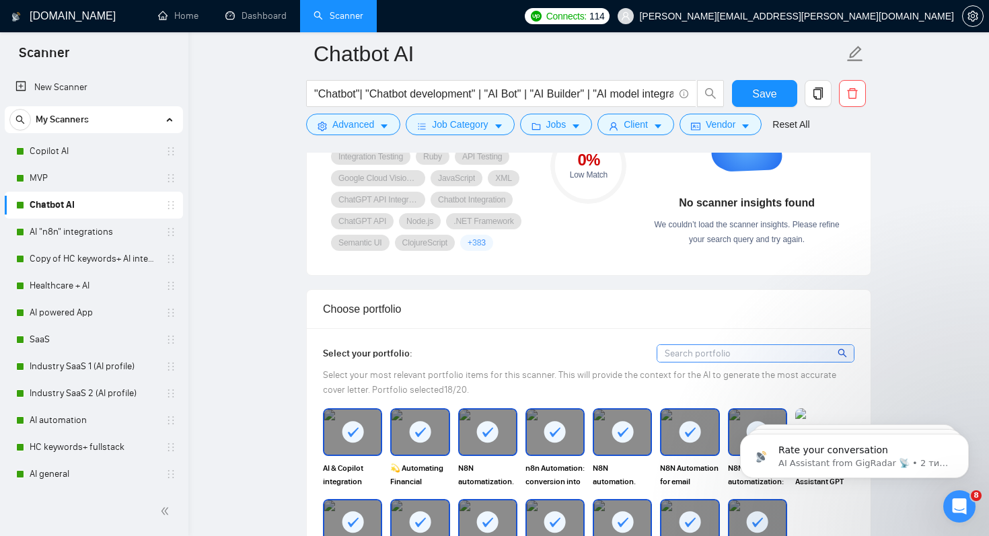
scroll to position [997, 0]
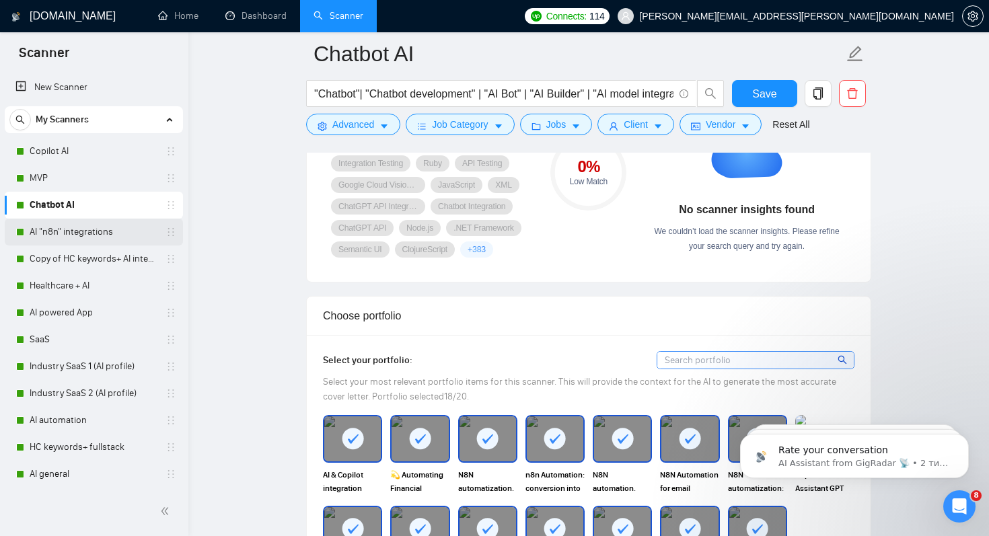
click at [83, 230] on link "AI "n8n" integrations" at bounding box center [94, 232] width 128 height 27
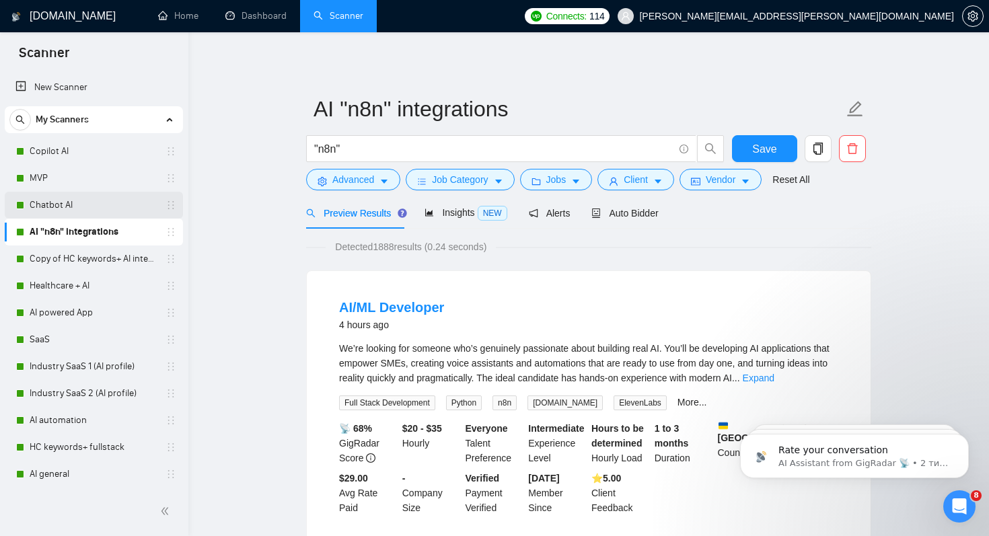
click at [51, 207] on link "Chatbot AI" at bounding box center [94, 205] width 128 height 27
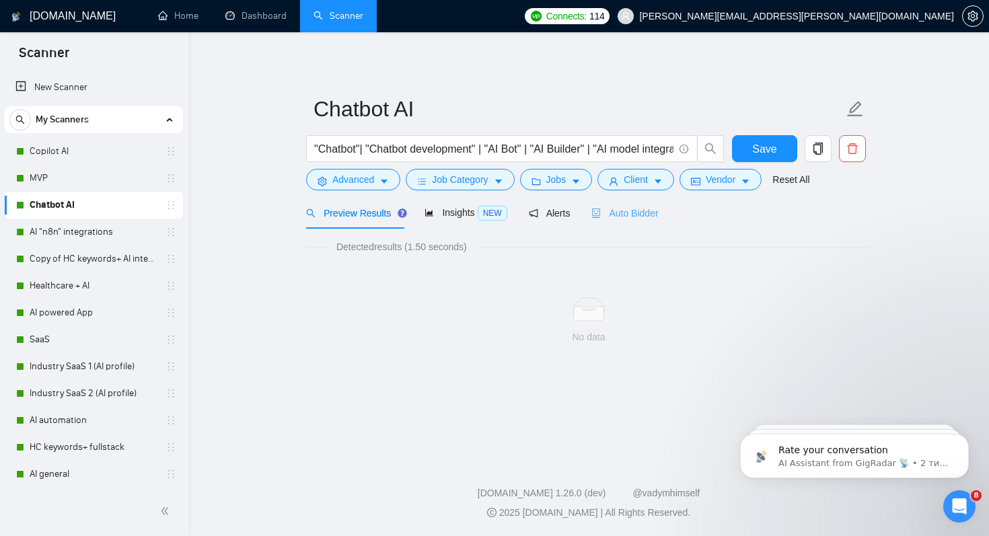
click at [627, 205] on div "Auto Bidder" at bounding box center [625, 213] width 67 height 32
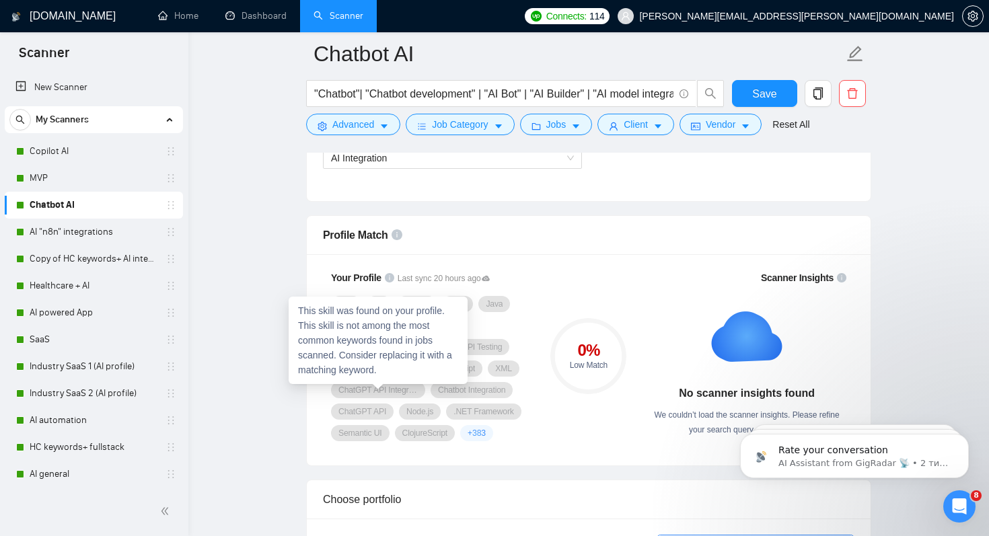
scroll to position [833, 0]
